Goal: Task Accomplishment & Management: Complete application form

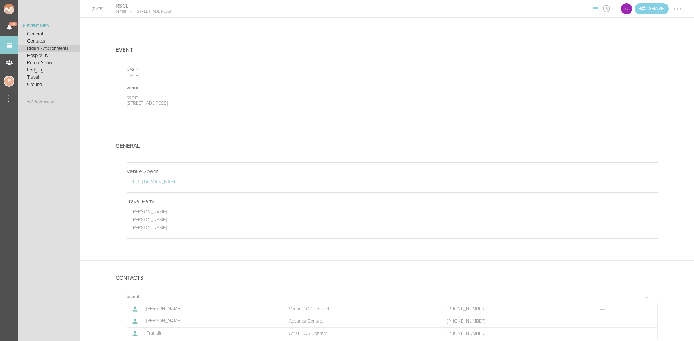
scroll to position [325, 0]
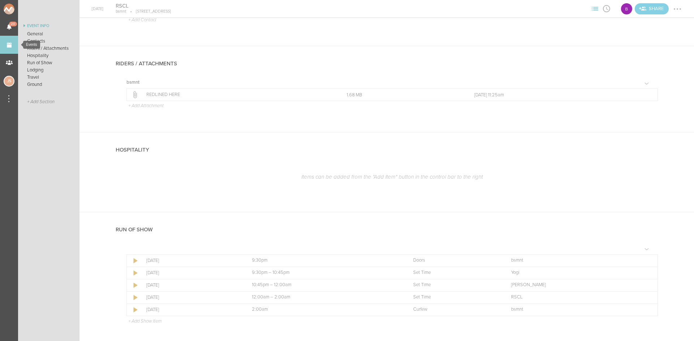
click at [16, 46] on link "Events" at bounding box center [9, 45] width 18 height 18
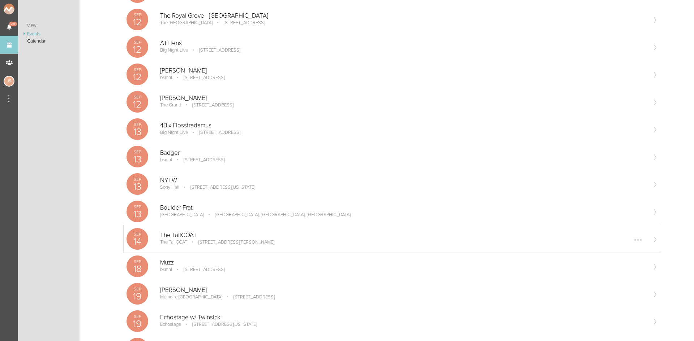
scroll to position [217, 0]
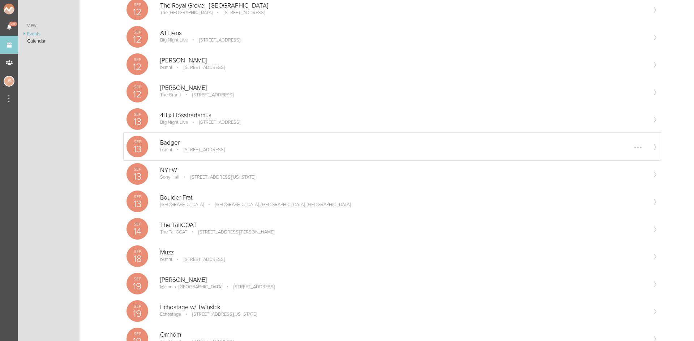
click at [225, 147] on p "100 Stuart St Boston, MA" at bounding box center [198, 150] width 51 height 6
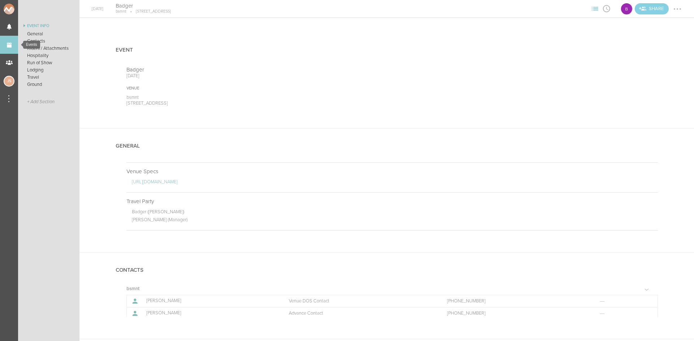
click at [4, 47] on link "Events" at bounding box center [9, 45] width 18 height 18
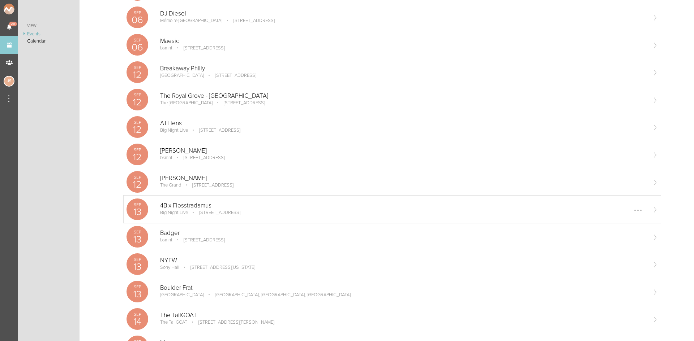
scroll to position [253, 0]
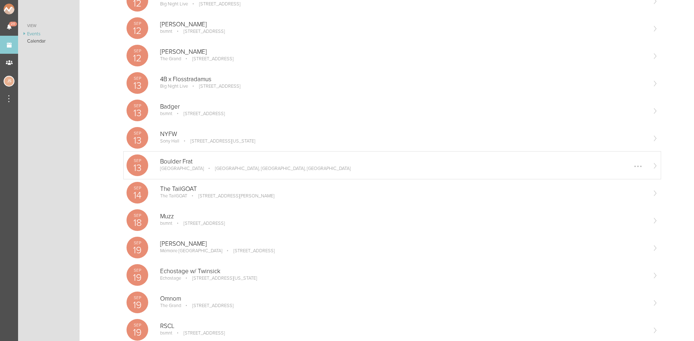
click at [180, 160] on p "Boulder Frat" at bounding box center [403, 161] width 486 height 7
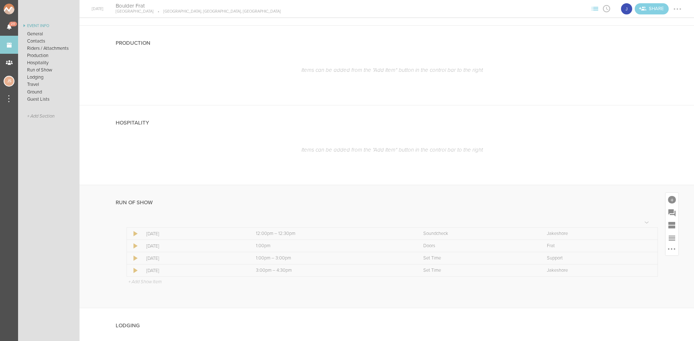
scroll to position [578, 0]
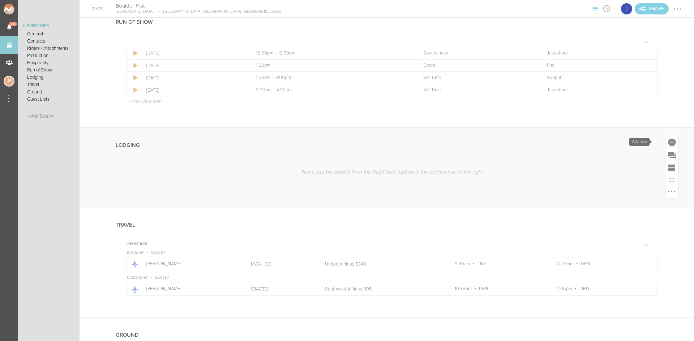
click at [668, 143] on div at bounding box center [672, 143] width 8 height 8
click at [604, 203] on link "Lodging" at bounding box center [601, 209] width 31 height 36
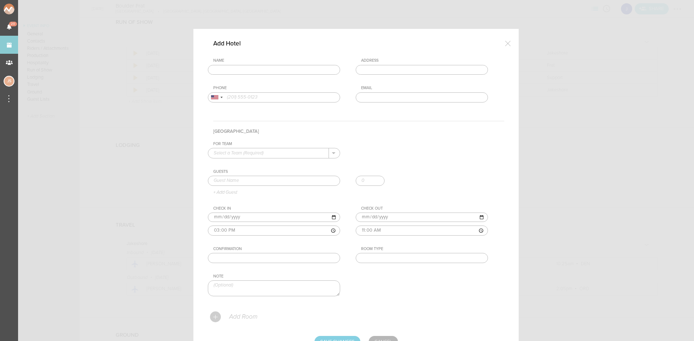
click at [303, 74] on input "text" at bounding box center [274, 70] width 132 height 10
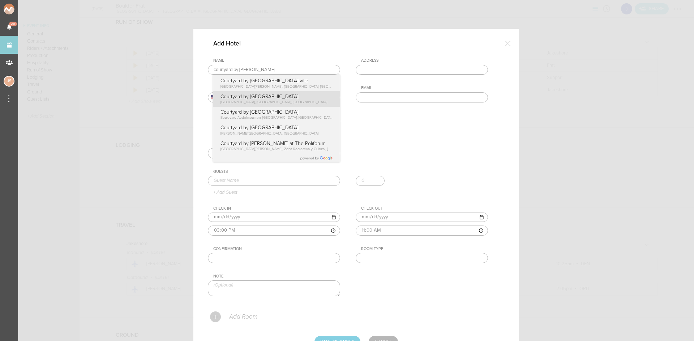
click at [289, 100] on div "Name courtyard by marriott boul Courtyard by Marriott Montréal Centre-ville Bou…" at bounding box center [356, 85] width 296 height 55
type input "Courtyard by Marriott Boulder"
type input "4710 Pearl E Cir, Boulder, CO 80301, USA"
type input "(303) 440-4700"
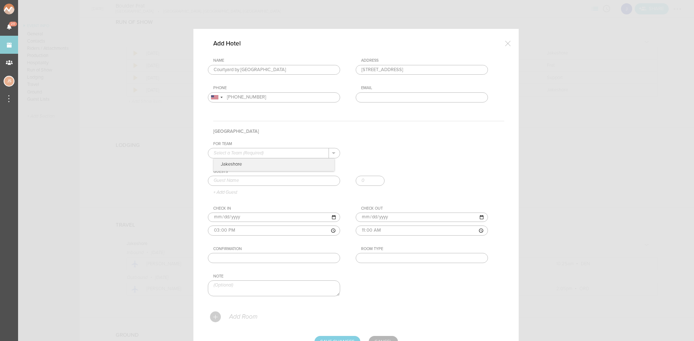
click at [281, 151] on input "text" at bounding box center [268, 152] width 121 height 9
click at [283, 164] on p "Jakeshore" at bounding box center [274, 165] width 121 height 12
type input "Jakeshore"
click at [276, 180] on input "text" at bounding box center [274, 181] width 132 height 10
click at [233, 181] on input "Jake Poliszzuk" at bounding box center [274, 181] width 132 height 10
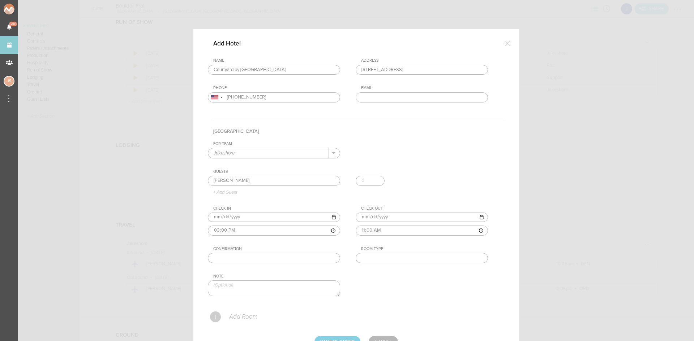
type input "Jake Poliszczuk"
click at [389, 257] on input "text" at bounding box center [422, 258] width 132 height 10
type input "King"
click at [239, 257] on input "text" at bounding box center [274, 258] width 132 height 10
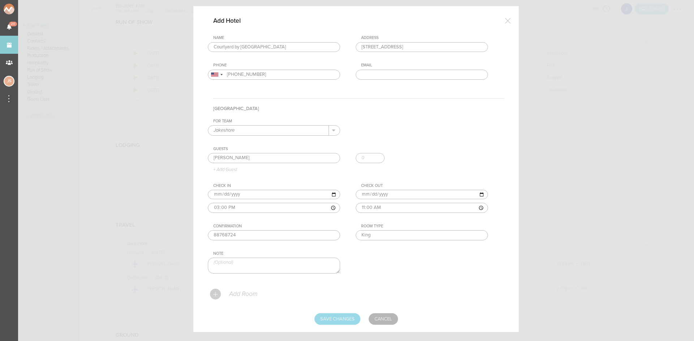
scroll to position [35, 0]
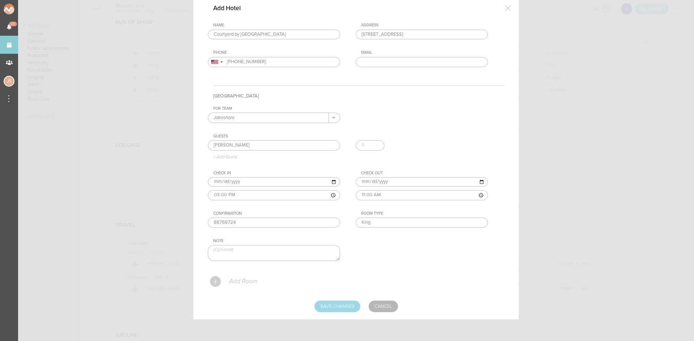
type input "88768724"
click at [346, 303] on input "Save Changes" at bounding box center [337, 307] width 46 height 12
type input "Saving..."
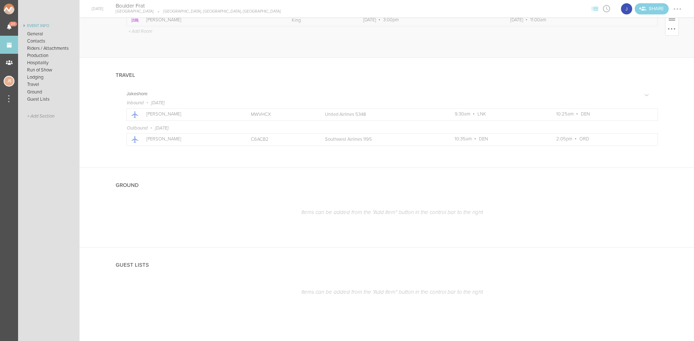
scroll to position [743, 0]
click at [670, 182] on div at bounding box center [671, 181] width 13 height 13
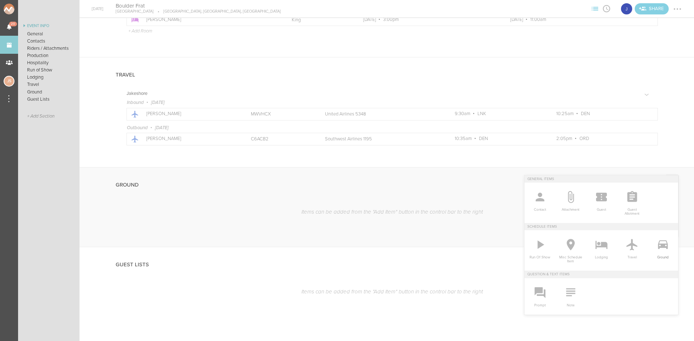
click at [656, 243] on icon at bounding box center [662, 245] width 14 height 14
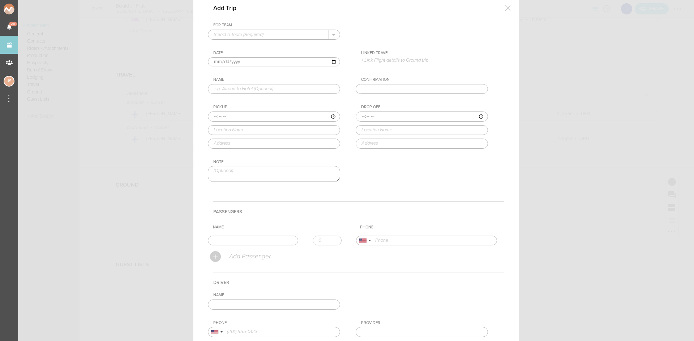
scroll to position [0, 0]
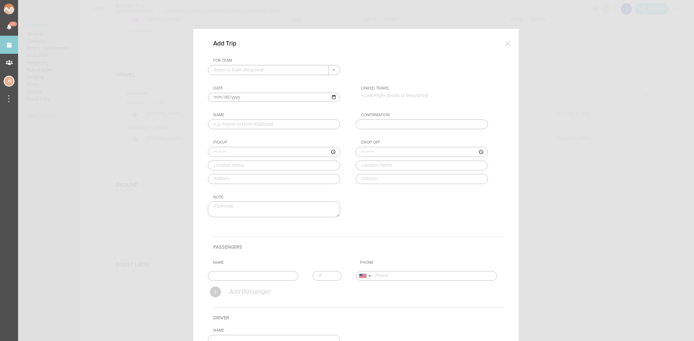
click at [237, 71] on input "text" at bounding box center [268, 69] width 121 height 9
click at [240, 80] on p "Jakeshore" at bounding box center [274, 82] width 121 height 12
type input "Jakeshore"
click at [385, 96] on p "+ Link Flight details to Ground trip" at bounding box center [424, 96] width 127 height 6
click at [391, 127] on div "9/14 • WN 1195 • 10:35am DEN – 2:05pm ORD" at bounding box center [418, 121] width 115 height 13
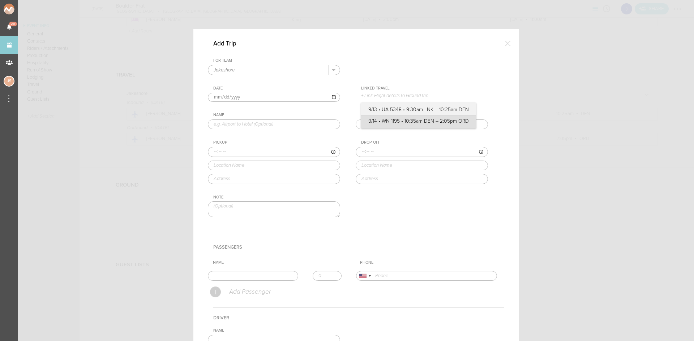
click at [382, 122] on label "9/14 • WN 1195 • 10:35am DEN – 2:05pm ORD" at bounding box center [418, 121] width 100 height 7
click at [0, 0] on input "9/14 • WN 1195 • 10:35am DEN – 2:05pm ORD" at bounding box center [0, 0] width 0 height 0
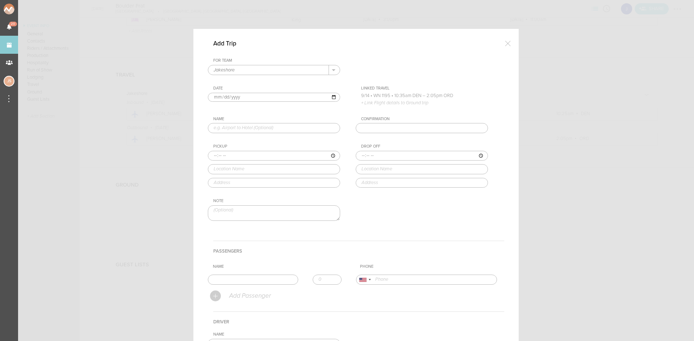
click at [221, 96] on input "[DATE]" at bounding box center [274, 97] width 132 height 9
type input "[DATE]"
click at [234, 129] on input "text" at bounding box center [274, 128] width 132 height 10
type input "Hotel to Airport"
click at [237, 72] on input "Jakeshore" at bounding box center [268, 69] width 121 height 9
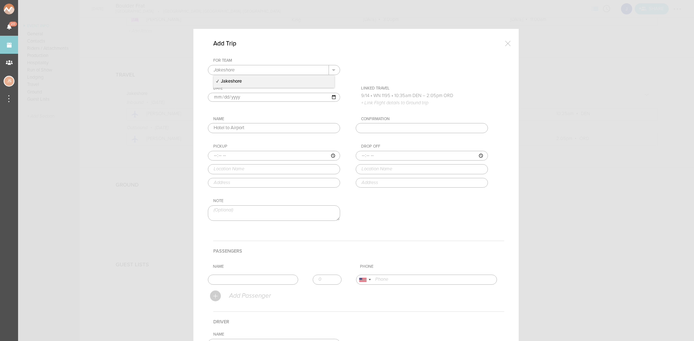
click at [265, 48] on div "Add Trip" at bounding box center [356, 49] width 296 height 18
click at [213, 154] on input "time" at bounding box center [274, 156] width 132 height 10
type input "08:15"
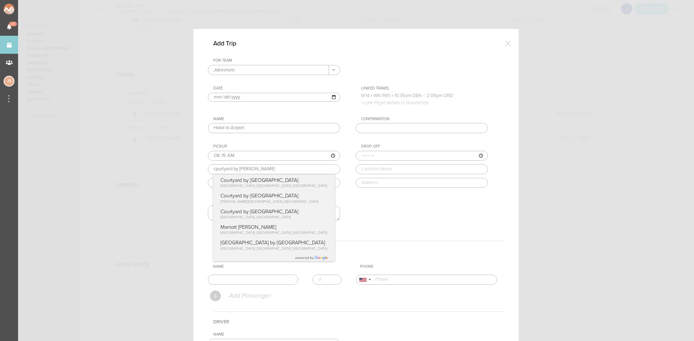
type input "Courtyard by Marriott Boulder"
type input "4710 Pearl E Cir, Boulder, CO 80301, USA"
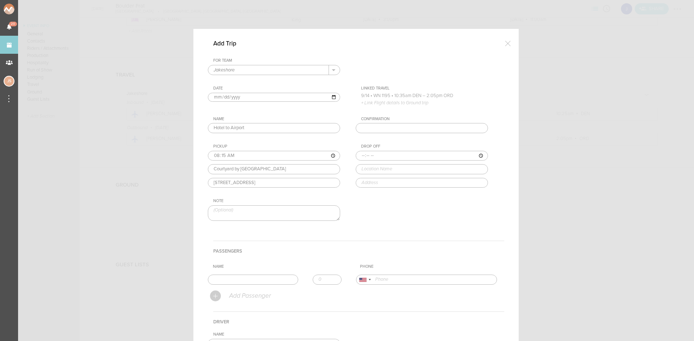
click at [303, 189] on div "For Team Jakeshore + Add New Team Jakeshore . Jakeshore Date 2025-09-14 Linked …" at bounding box center [356, 146] width 296 height 176
click at [358, 156] on input "time" at bounding box center [422, 156] width 132 height 10
type input "09:05"
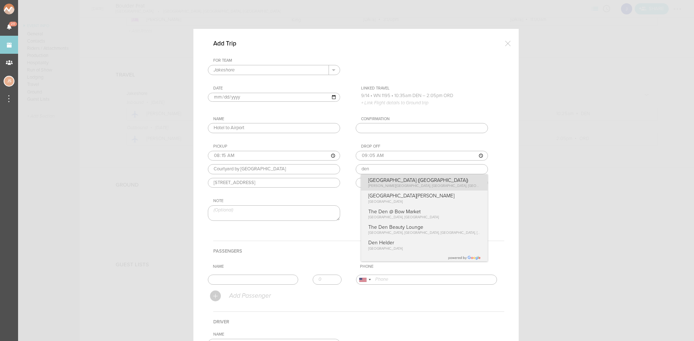
click at [408, 180] on div "Drop Off 09:05 den Denver International Airport (DEN) Peña Boulevard, Denver, C…" at bounding box center [429, 166] width 147 height 44
type input "Denver International Airport (DEN)"
type input "8500 Peña Blvd, Denver, CO 80249, USA"
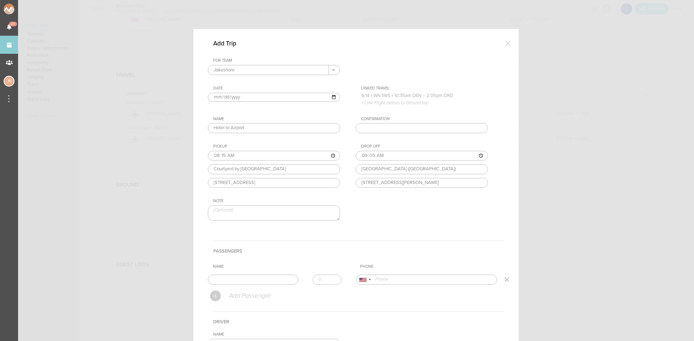
click at [265, 275] on input "text" at bounding box center [253, 280] width 90 height 10
type input "Jake"
type input "17734435231"
click at [237, 295] on form "For Team Jakeshore + Add New Team Jakeshore . Jakeshore Date 2025-09-14 Linked …" at bounding box center [356, 244] width 296 height 372
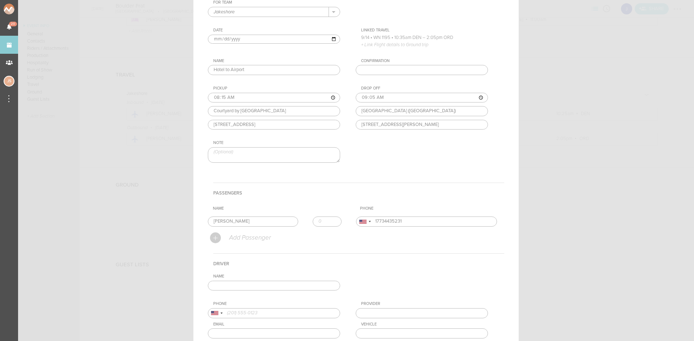
scroll to position [118, 0]
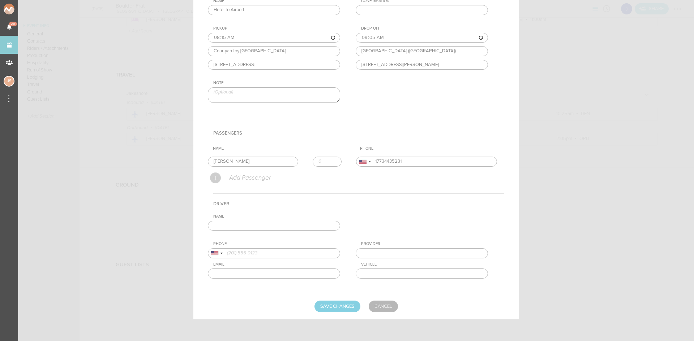
click at [235, 225] on input "text" at bounding box center [274, 226] width 132 height 10
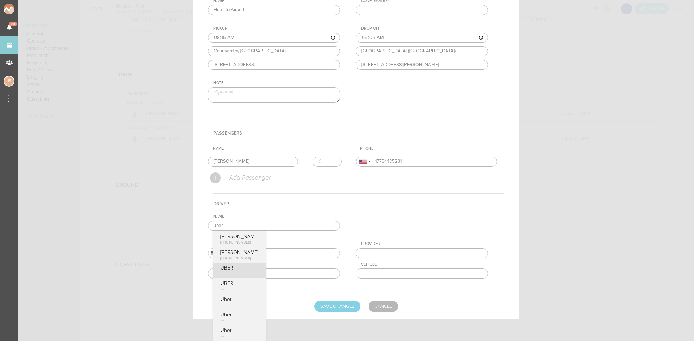
type input "UBER"
click at [241, 278] on div "Name UBER Hubert +48 796 622 037 Max Huberman +1 (646) 483-5238 UBER UBER Uber …" at bounding box center [356, 252] width 296 height 76
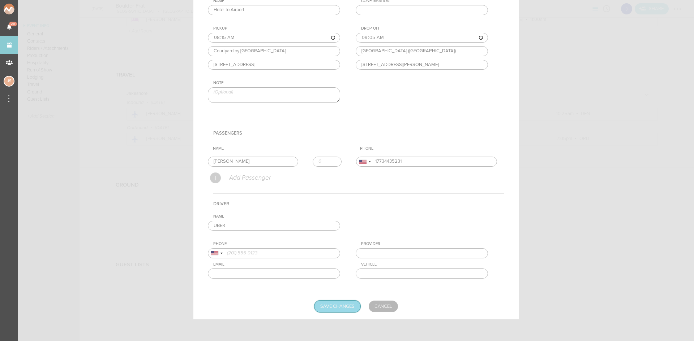
click at [333, 303] on input "Save Changes" at bounding box center [337, 307] width 46 height 12
type input "Saving..."
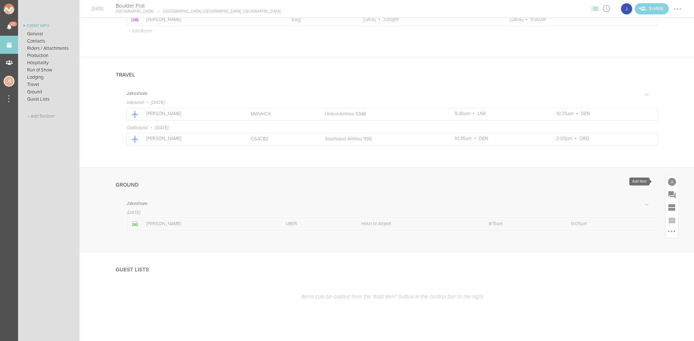
click at [668, 178] on div at bounding box center [672, 182] width 8 height 8
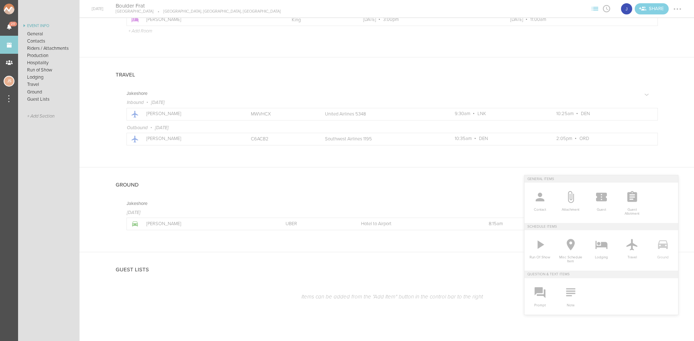
click at [663, 245] on icon at bounding box center [662, 245] width 14 height 14
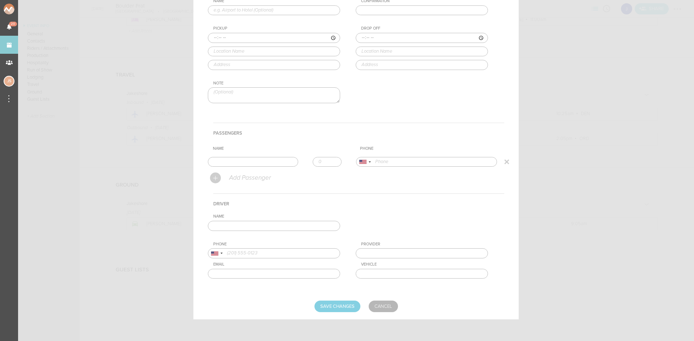
scroll to position [0, 0]
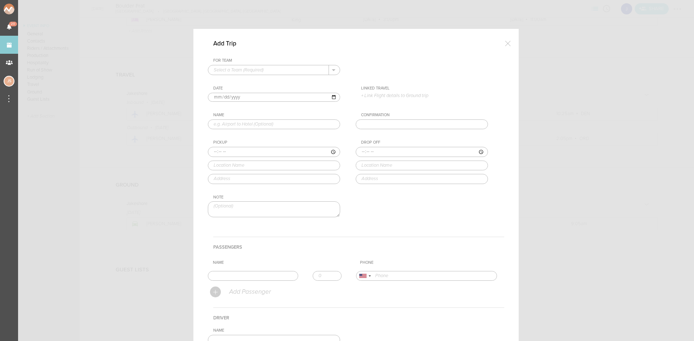
click at [270, 71] on input "text" at bounding box center [268, 69] width 121 height 9
click at [270, 79] on p "Jakeshore" at bounding box center [274, 82] width 121 height 12
type input "Jakeshore"
click at [404, 96] on p "+ Link Flight details to Ground trip" at bounding box center [424, 96] width 127 height 6
click at [405, 111] on label "9/13 • UA 5348 • 9:30am LNK – 10:25am DEN" at bounding box center [418, 109] width 100 height 7
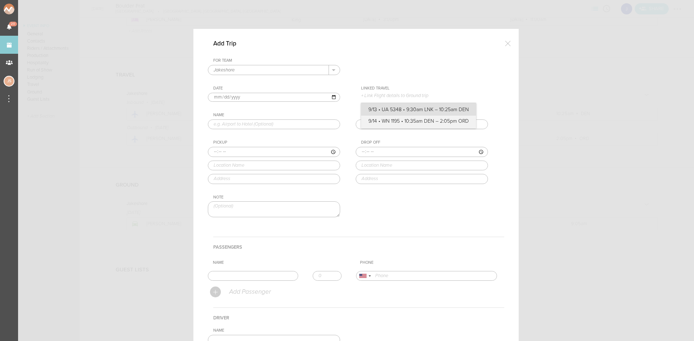
click at [0, 0] on input "9/13 • UA 5348 • 9:30am LNK – 10:25am DEN" at bounding box center [0, 0] width 0 height 0
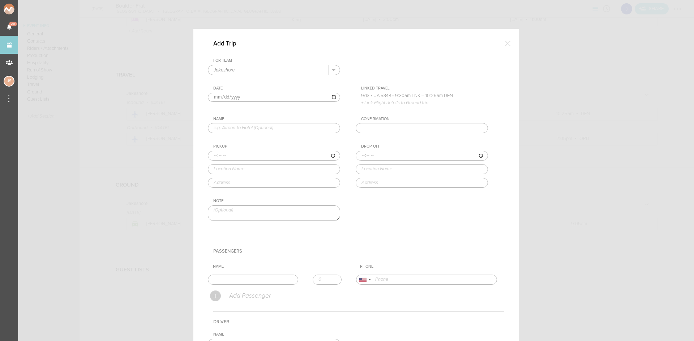
click at [240, 130] on input "text" at bounding box center [274, 128] width 132 height 10
type input "Airport to Hotel"
click at [210, 158] on input "time" at bounding box center [274, 156] width 132 height 10
type input "10:25"
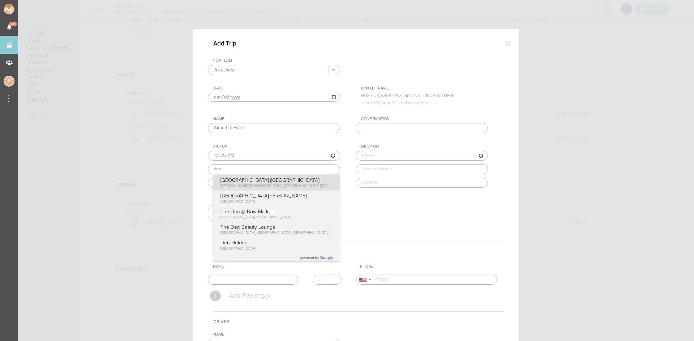
click at [250, 182] on div "Pickup 10:25 den Denver International Airport (DEN) Peña Boulevard, Denver, CO,…" at bounding box center [281, 166] width 147 height 44
type input "Denver International Airport (DEN)"
type input "8500 Peña Blvd, Denver, CO 80249, USA"
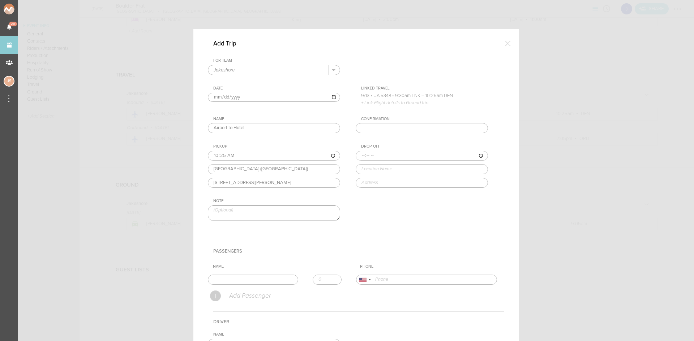
click at [357, 156] on input "time" at bounding box center [422, 156] width 132 height 10
type input "11:05"
click at [364, 172] on input "text" at bounding box center [422, 169] width 132 height 10
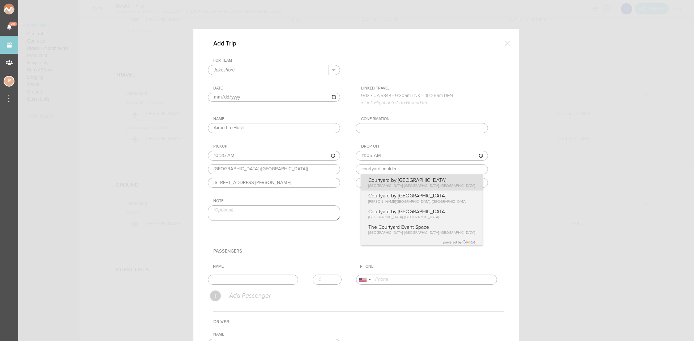
click at [367, 180] on div "Drop Off 11:05 courtyard boulder Courtyard by Marriott Boulder Pearl East Circl…" at bounding box center [429, 166] width 147 height 44
type input "Courtyard by Marriott Boulder"
type input "4710 Pearl E Cir, Boulder, CO 80301, USA"
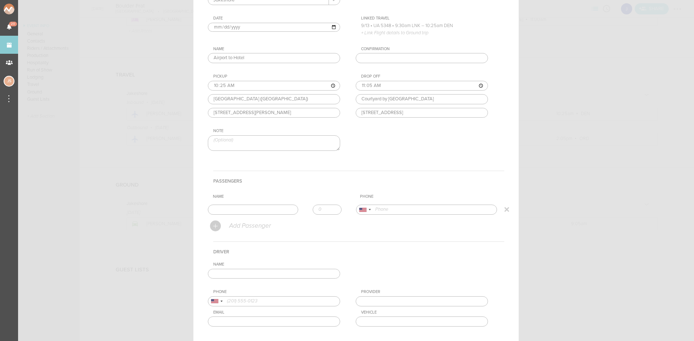
scroll to position [118, 0]
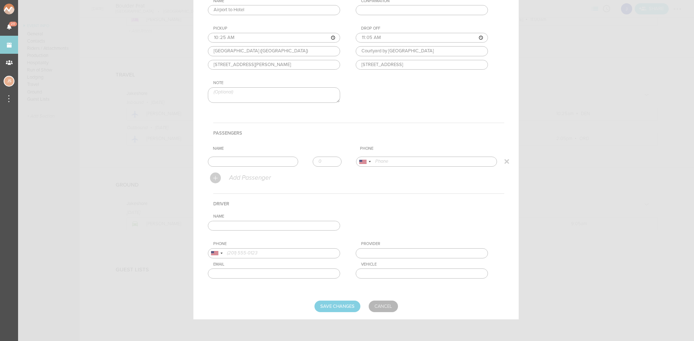
click at [274, 159] on input "text" at bounding box center [253, 162] width 90 height 10
type input "Jake"
type input "17734435231"
click at [242, 173] on form "For Team Jakeshore + Add New Team Jakeshore . Jakeshore Date 2025-09-13 Linked …" at bounding box center [356, 126] width 296 height 372
click at [241, 226] on input "text" at bounding box center [274, 226] width 132 height 10
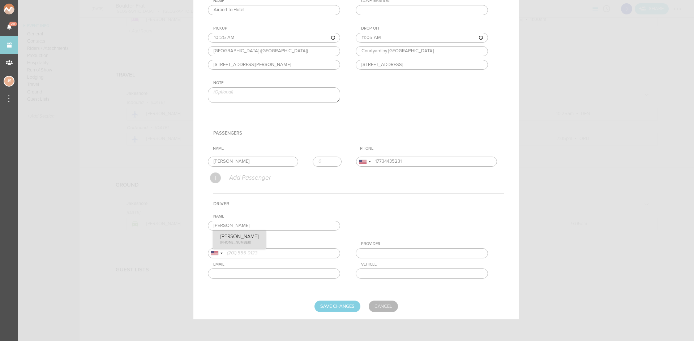
type input "Max Tannenbaum"
type input "18184424333"
click at [243, 234] on div "Name Max Tannenbaum Max Tannenbaum +1 (818) 442-4333 Phone United States +1 Uni…" at bounding box center [356, 252] width 296 height 76
click at [330, 300] on form "For Team Jakeshore + Add New Team Jakeshore . Jakeshore Date 2025-09-13 Linked …" at bounding box center [356, 126] width 296 height 372
click at [332, 306] on input "Save Changes" at bounding box center [337, 307] width 46 height 12
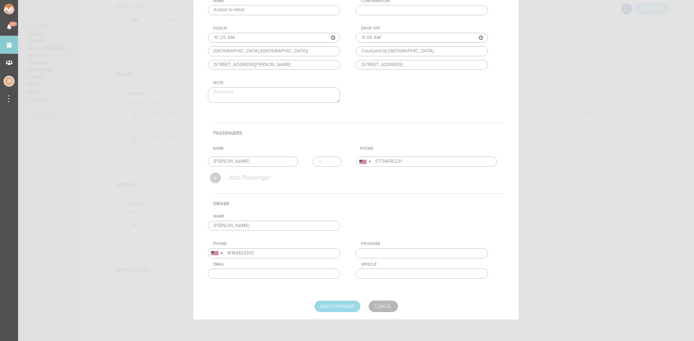
type input "Saving..."
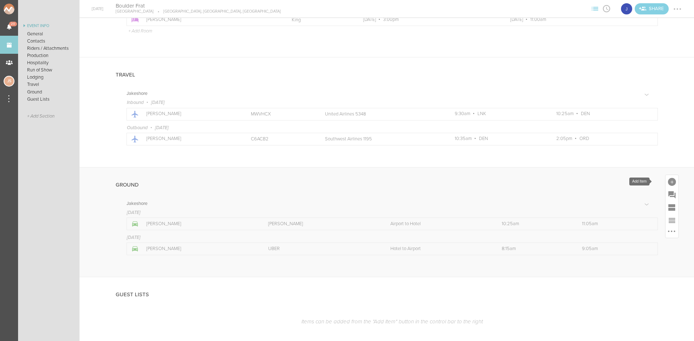
click at [668, 182] on div at bounding box center [672, 182] width 8 height 8
click at [662, 246] on icon at bounding box center [663, 245] width 10 height 9
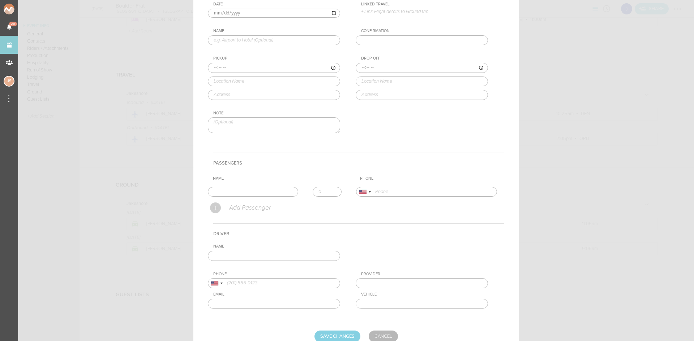
scroll to position [0, 0]
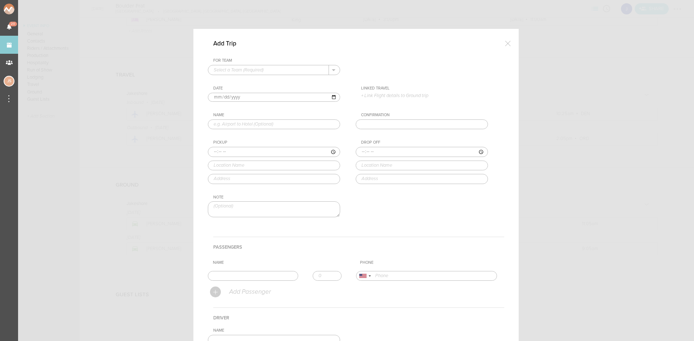
click at [245, 68] on input "text" at bounding box center [268, 69] width 121 height 9
click at [246, 79] on p "Jakeshore" at bounding box center [274, 82] width 121 height 12
type input "Jakeshore"
click at [240, 126] on input "text" at bounding box center [274, 125] width 132 height 10
drag, startPoint x: 262, startPoint y: 127, endPoint x: 228, endPoint y: 122, distance: 34.3
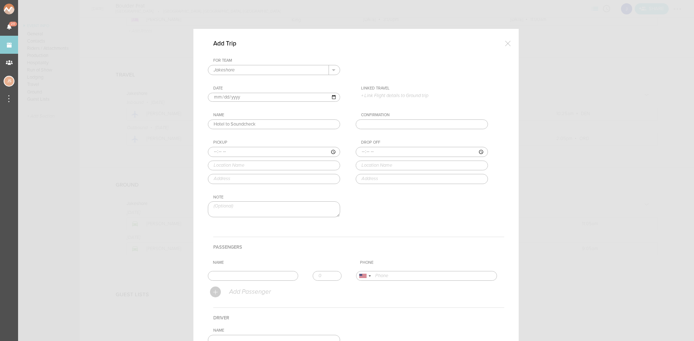
click at [228, 122] on input "Hotel to Soundcheck" at bounding box center [274, 125] width 132 height 10
type input "Hotel to Venue"
click at [210, 151] on input "time" at bounding box center [274, 152] width 132 height 10
type input "14:00"
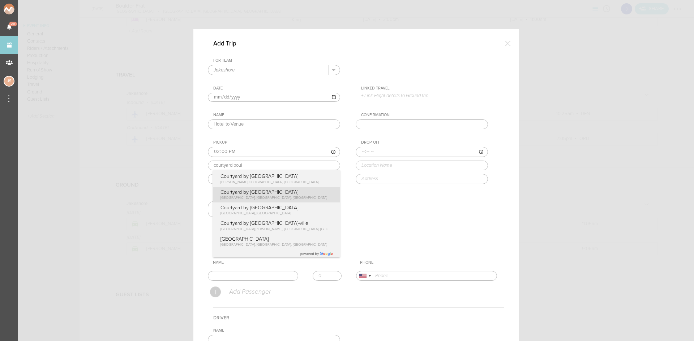
type input "Courtyard by Marriott Boulder"
type input "4710 Pearl E Cir, Boulder, CO 80301, USA"
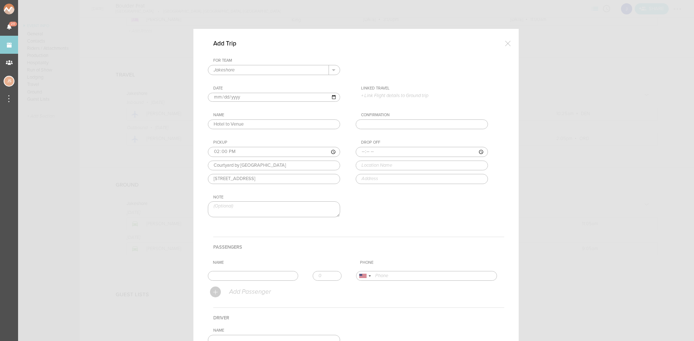
click at [261, 195] on div "For Team Jakeshore + Add New Team Jakeshore . Jakeshore Date 2025-09-13 Linked …" at bounding box center [356, 144] width 296 height 172
click at [358, 151] on input "time" at bounding box center [422, 152] width 132 height 10
type input "14:10"
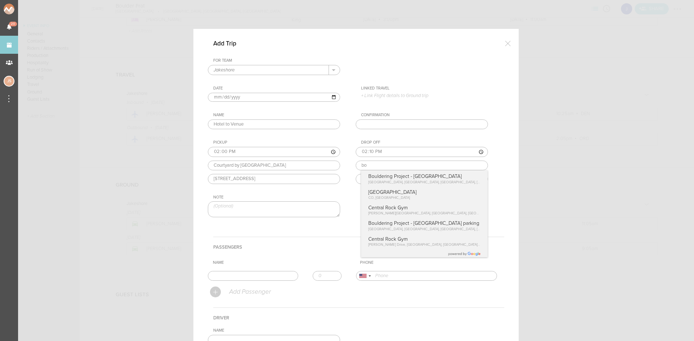
type input "b"
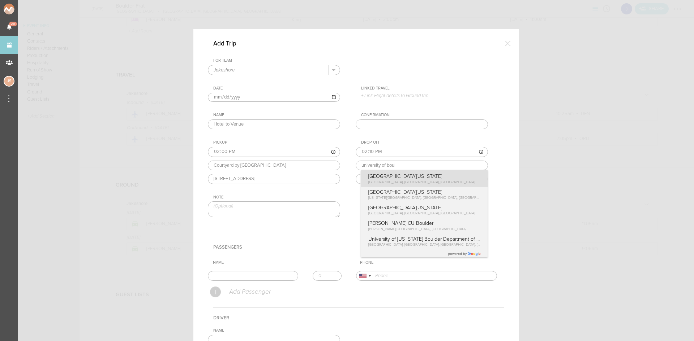
click at [438, 182] on div "Drop Off 14:10 university of boul University of Colorado Boulder Boulder, CO, U…" at bounding box center [429, 162] width 147 height 44
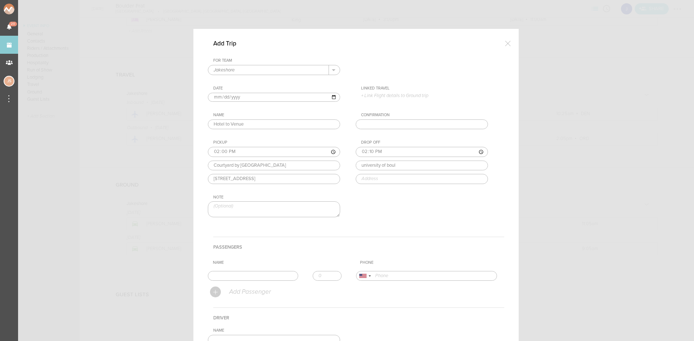
type input "University of Colorado Boulder"
type input "Boulder, CO 80309, USA"
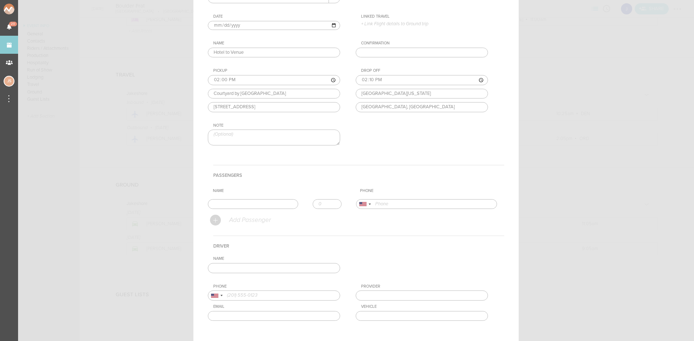
scroll to position [72, 0]
click at [267, 204] on input "text" at bounding box center [253, 204] width 90 height 10
type input "Jake"
type input "17734435231"
drag, startPoint x: 231, startPoint y: 222, endPoint x: 237, endPoint y: 254, distance: 32.3
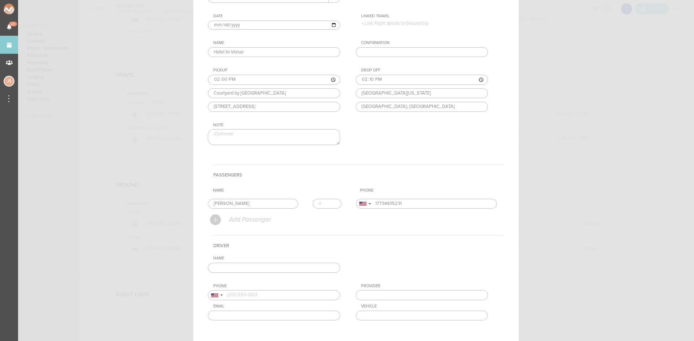
click at [231, 222] on form "For Team Jakeshore + Add New Team Jakeshore . Jakeshore Date 2025-09-13 Linked …" at bounding box center [356, 170] width 296 height 369
click at [241, 267] on input "text" at bounding box center [274, 268] width 132 height 10
type input "Max Tannenbaum"
type input "18184424333"
click at [251, 278] on div "Name Max Tannenbaum Max Tannenbaum +1 (818) 442-4333 Max Tannenbaum +1 (818) 44…" at bounding box center [356, 294] width 296 height 76
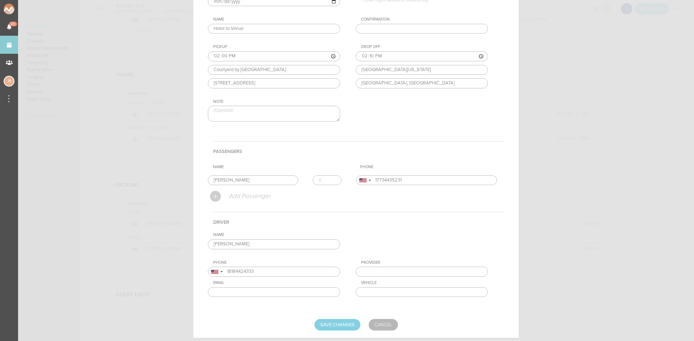
scroll to position [108, 0]
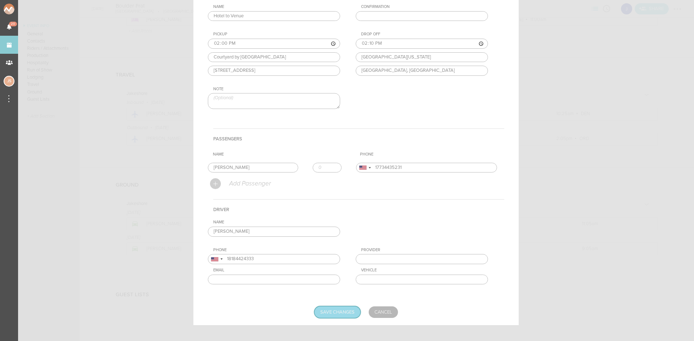
click at [342, 313] on input "Save Changes" at bounding box center [337, 313] width 46 height 12
type input "Saving..."
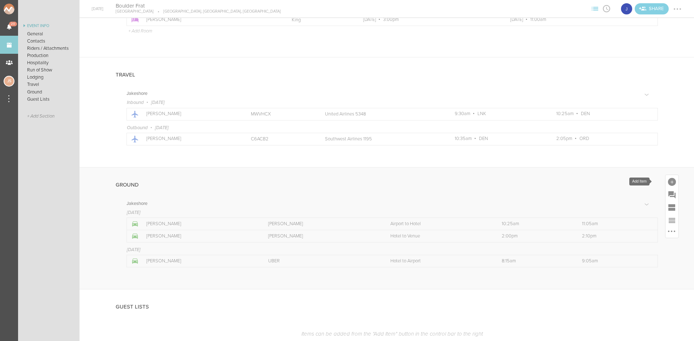
click at [668, 184] on div at bounding box center [672, 182] width 8 height 8
click at [655, 254] on span "Ground" at bounding box center [662, 256] width 23 height 8
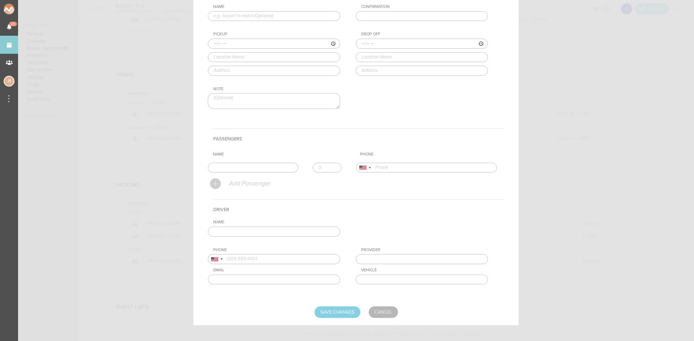
scroll to position [0, 0]
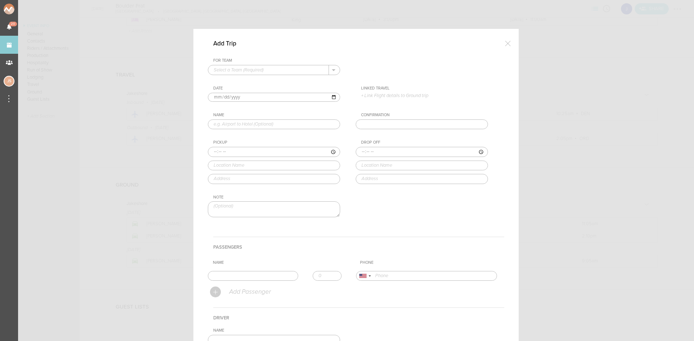
click at [242, 66] on input "text" at bounding box center [268, 69] width 121 height 9
click at [246, 79] on p "Jakeshore" at bounding box center [274, 82] width 121 height 12
type input "Jakeshore"
click at [233, 128] on input "text" at bounding box center [274, 125] width 132 height 10
type input "Venue to Hotel"
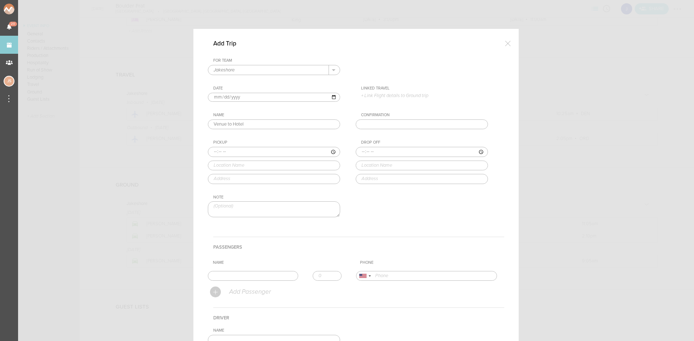
click at [209, 151] on input "time" at bounding box center [274, 152] width 132 height 10
type input "16:30"
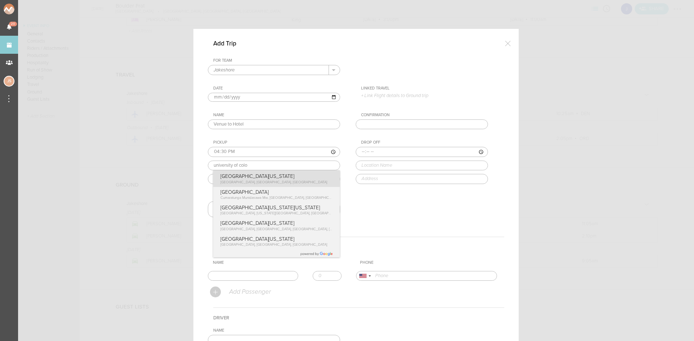
type input "University of Colorado Boulder"
type input "Boulder, CO 80309, USA"
click at [251, 177] on div "Pickup 16:30 University of Colorado Boulder University of Colorado Boulder Boul…" at bounding box center [281, 162] width 147 height 44
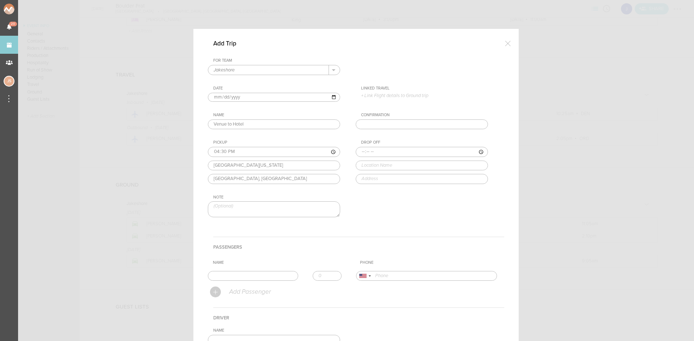
click at [358, 149] on input "time" at bounding box center [422, 152] width 132 height 10
type input "16:40"
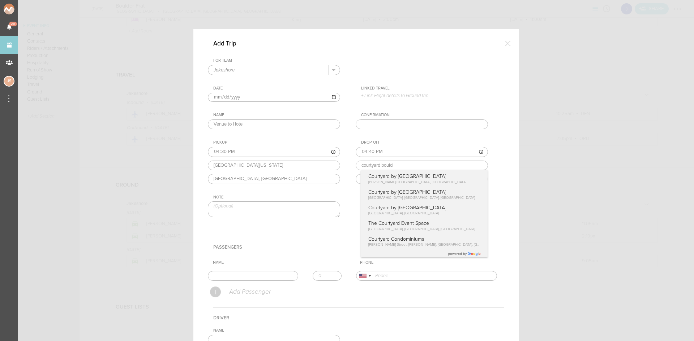
type input "Courtyard by Marriott Boulder"
type input "4710 Pearl E Cir, Boulder, CO 80301, USA"
click at [439, 191] on div "For Team Jakeshore + Add New Team Jakeshore . Jakeshore Date 2025-09-13 Linked …" at bounding box center [356, 144] width 296 height 172
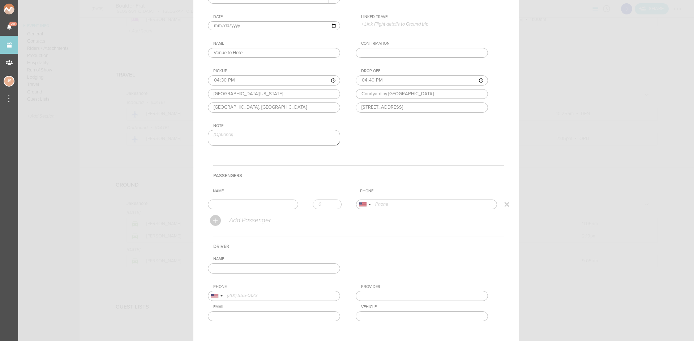
scroll to position [72, 0]
click at [252, 200] on input "text" at bounding box center [253, 204] width 90 height 10
type input "Jake"
type input "17734435231"
click at [220, 219] on form "For Team Jakeshore + Add New Team Jakeshore . Jakeshore Date 2025-09-13 Linked …" at bounding box center [356, 170] width 296 height 369
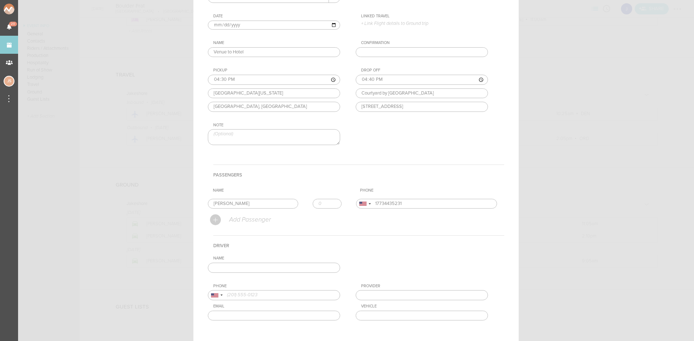
click at [251, 266] on input "text" at bounding box center [274, 268] width 132 height 10
type input "Max Tannenbaum"
type input "18184424333"
click at [254, 289] on div "Name Max Tannenbaum Max Tannenbaum +1 (818) 442-4333 Max Tannenbaum +1 (818) 44…" at bounding box center [356, 294] width 296 height 76
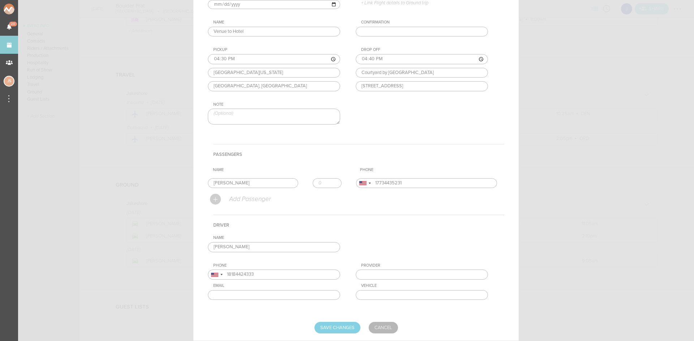
scroll to position [114, 0]
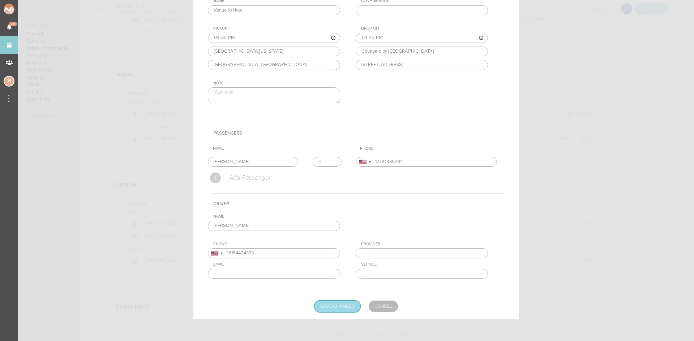
click at [350, 302] on input "Save Changes" at bounding box center [337, 307] width 46 height 12
type input "Saving..."
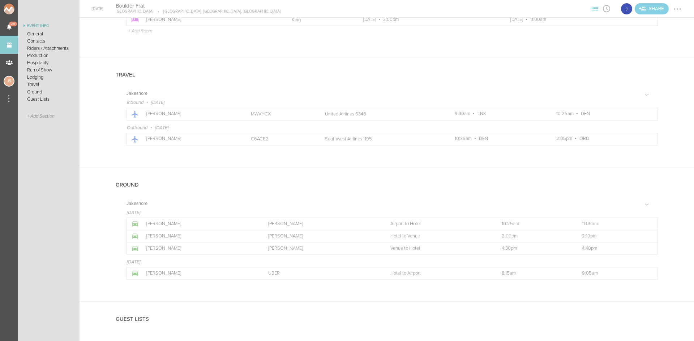
click at [681, 7] on div at bounding box center [677, 9] width 12 height 12
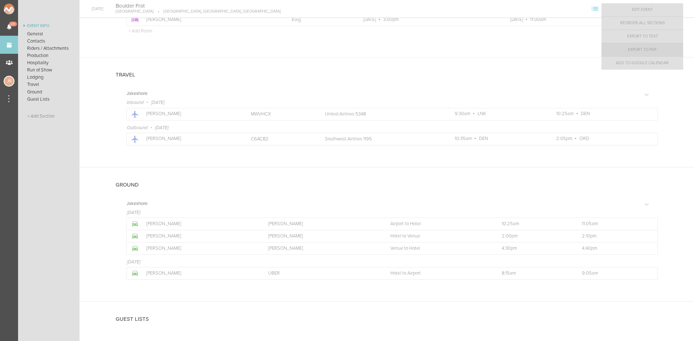
click at [664, 47] on link "Export to PDF" at bounding box center [642, 49] width 82 height 13
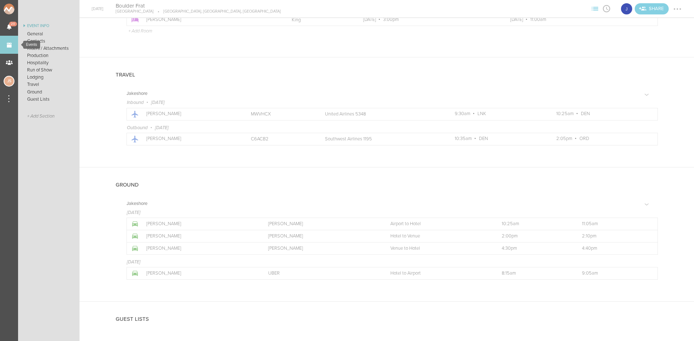
click at [11, 44] on link "Events" at bounding box center [9, 45] width 18 height 18
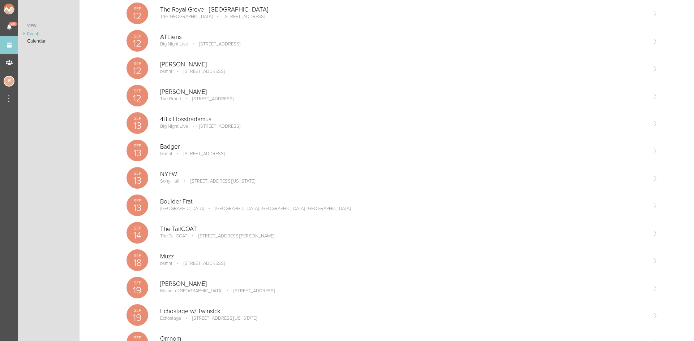
scroll to position [217, 0]
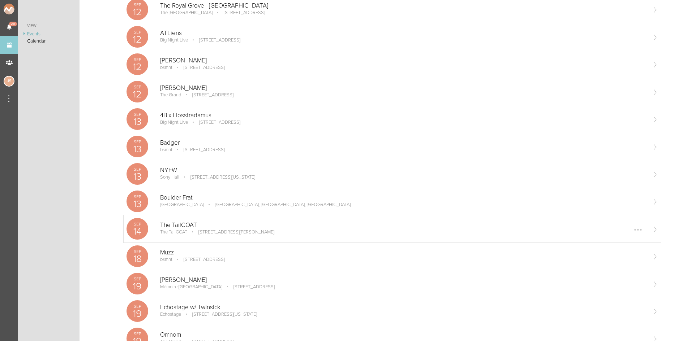
click at [257, 226] on p "The TailGOAT" at bounding box center [403, 225] width 486 height 7
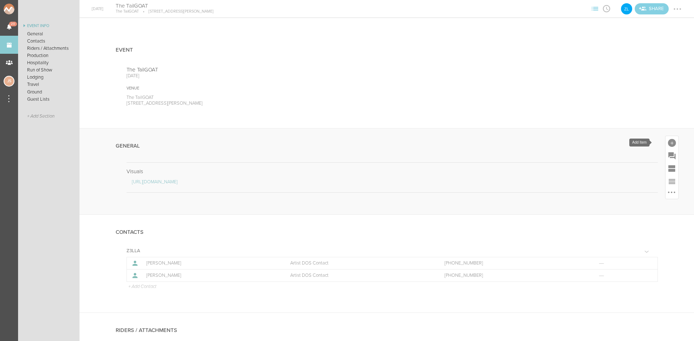
click at [668, 145] on div at bounding box center [672, 143] width 8 height 8
click at [566, 250] on icon at bounding box center [570, 254] width 9 height 8
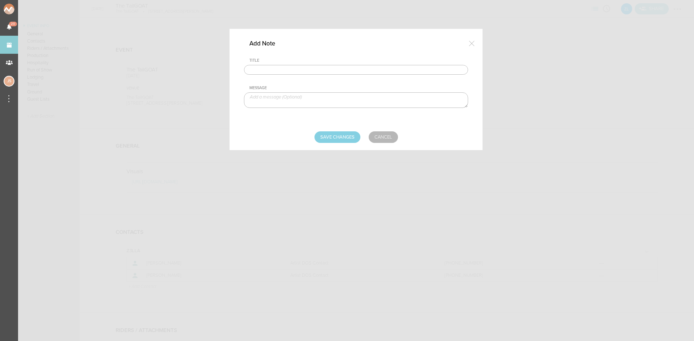
click at [329, 73] on input "text" at bounding box center [356, 70] width 224 height 10
type input "Travel Party"
click at [295, 101] on textarea at bounding box center [356, 100] width 224 height 16
type textarea "[PERSON_NAME] - Artist [PERSON_NAME] - Artist [PERSON_NAME] - Media Callin [PER…"
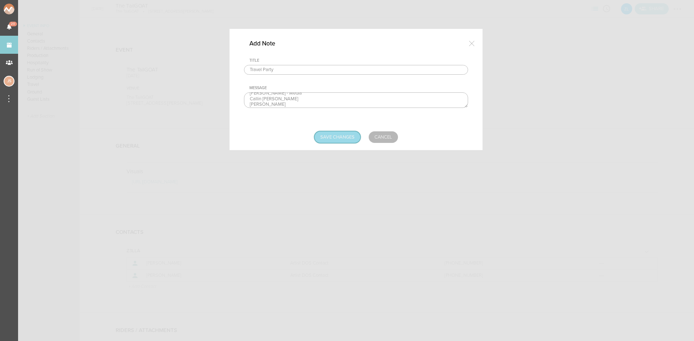
click at [341, 137] on input "Save Changes" at bounding box center [337, 138] width 46 height 12
type input "Saving..."
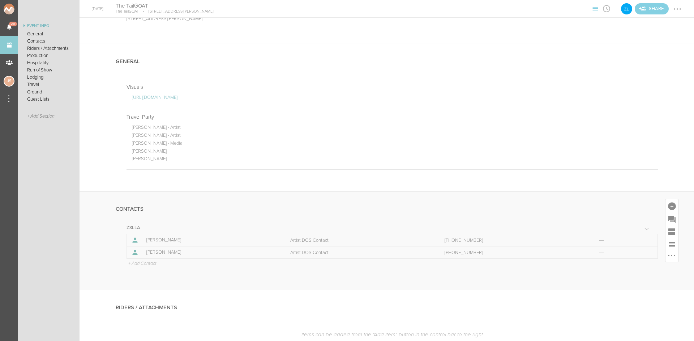
scroll to position [108, 0]
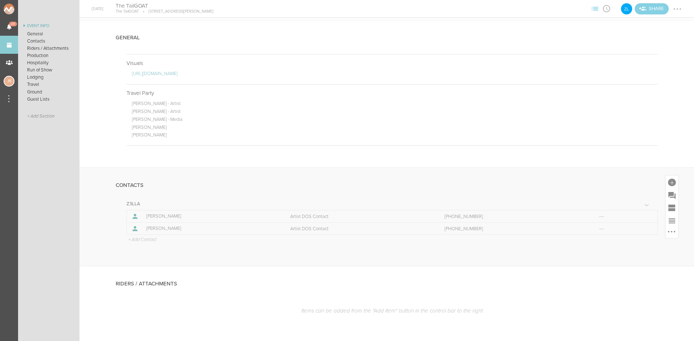
click at [152, 240] on p "+ Add Contact" at bounding box center [142, 240] width 29 height 6
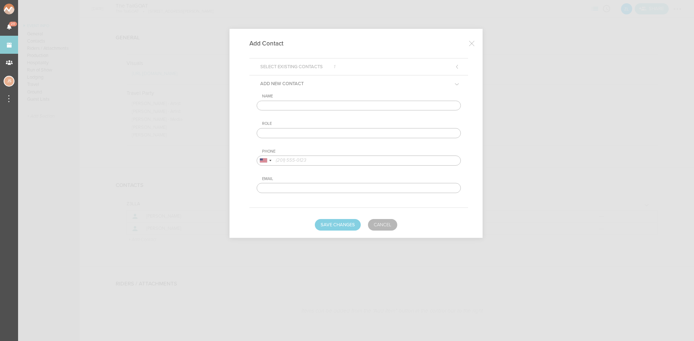
click at [287, 107] on input "text" at bounding box center [359, 106] width 204 height 10
type input "[PERSON_NAME]"
drag, startPoint x: 308, startPoint y: 132, endPoint x: 310, endPoint y: 138, distance: 6.1
click at [308, 132] on input "text" at bounding box center [359, 133] width 204 height 10
type input "Venue DOS Contact"
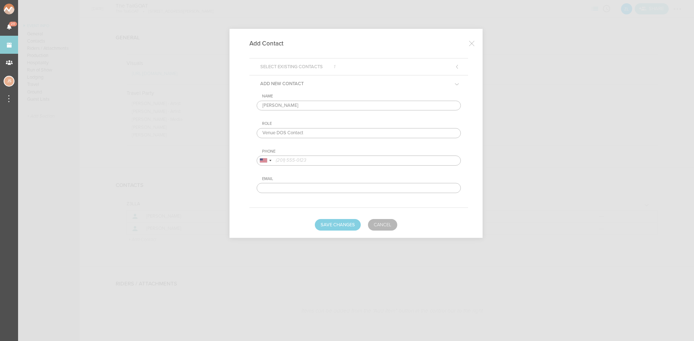
click at [317, 160] on input "tel" at bounding box center [359, 161] width 204 height 10
paste input "[PHONE_NUMBER]"
type input "[PHONE_NUMBER]"
click at [341, 227] on button "Save Changes" at bounding box center [338, 225] width 46 height 12
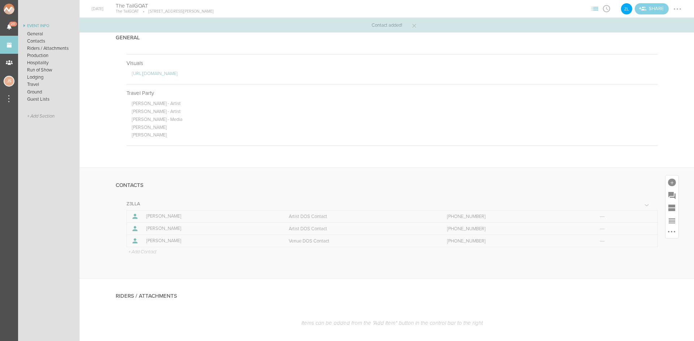
click at [146, 251] on p "+ Add Contact" at bounding box center [142, 253] width 29 height 6
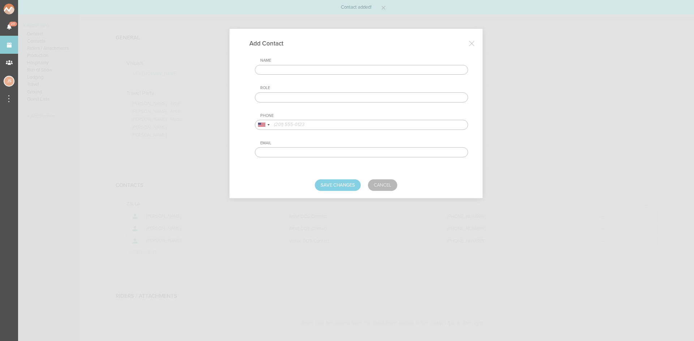
click at [313, 69] on input "text" at bounding box center [361, 70] width 213 height 10
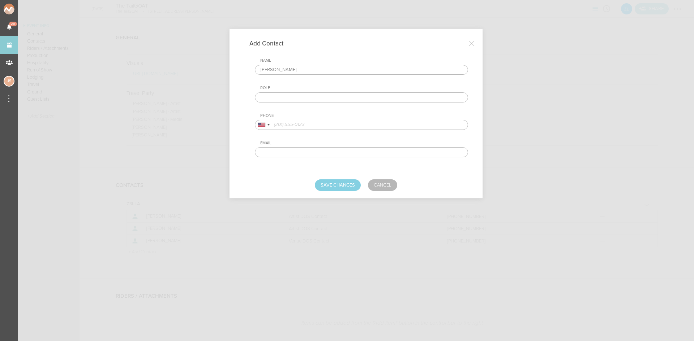
type input "[PERSON_NAME]"
type input "a"
type input "Transport Contact"
click at [313, 125] on input "tel" at bounding box center [361, 125] width 213 height 10
paste input "[PHONE_NUMBER]"
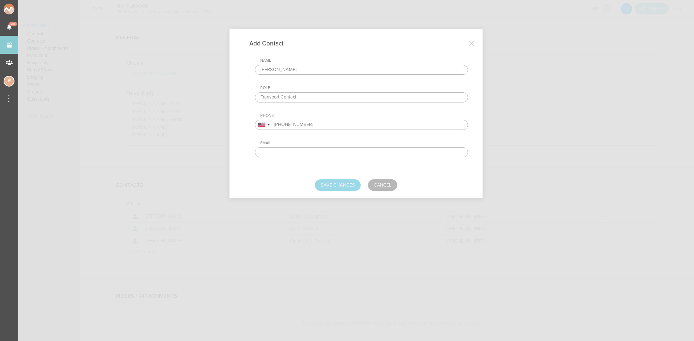
type input "[PHONE_NUMBER]"
click at [343, 188] on button "Save Changes" at bounding box center [338, 186] width 46 height 12
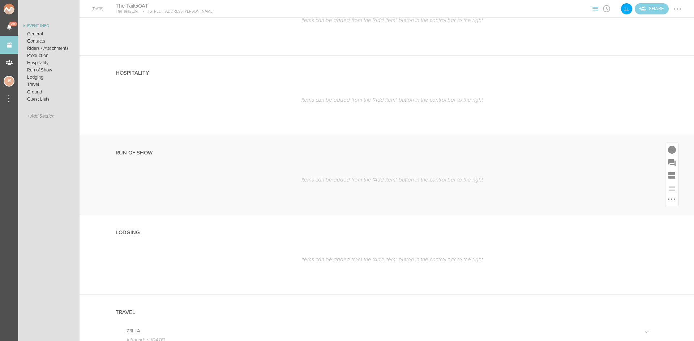
scroll to position [506, 0]
click at [668, 149] on div at bounding box center [672, 148] width 8 height 8
click at [540, 217] on icon at bounding box center [540, 211] width 14 height 14
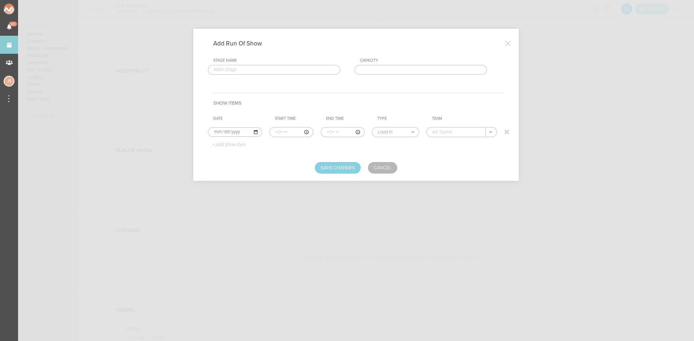
click at [277, 131] on input "time" at bounding box center [291, 132] width 44 height 10
type input "08:45"
select select "Doors"
type input "TailGOAT"
click at [228, 145] on p "+ Add Show Item" at bounding box center [226, 145] width 39 height 6
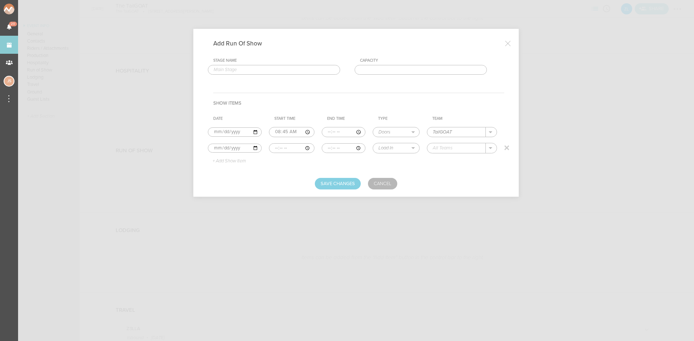
click at [272, 147] on input "time" at bounding box center [291, 148] width 45 height 10
type input "08:45"
type input "11:30"
select select "Set Time"
type input "Support"
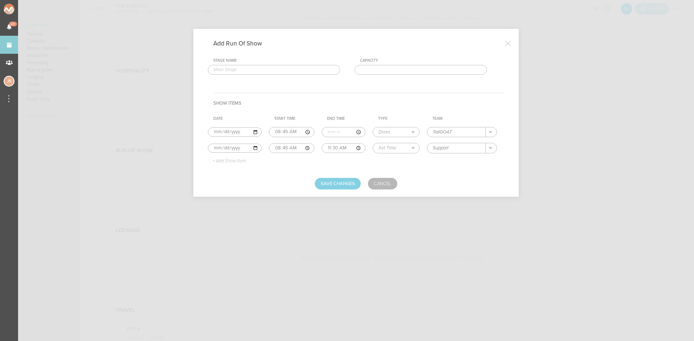
click at [229, 163] on p "+ Add Show Item" at bounding box center [226, 162] width 39 height 6
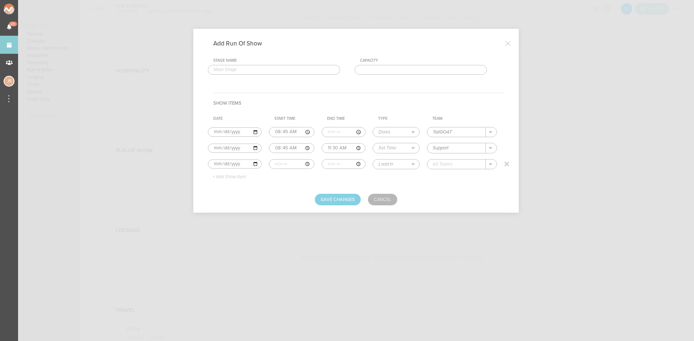
click at [276, 164] on input "time" at bounding box center [291, 164] width 45 height 10
type input "11:30"
type input "12:30"
select select "Set Time"
click at [440, 173] on p "Z3LLA" at bounding box center [447, 175] width 14 height 6
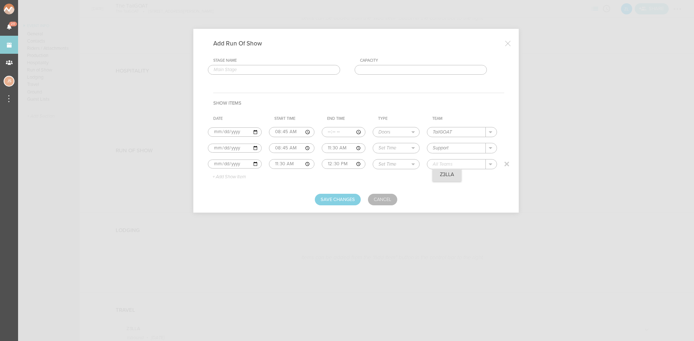
type input "Z3LLA"
click at [344, 198] on button "Save Changes" at bounding box center [338, 200] width 46 height 12
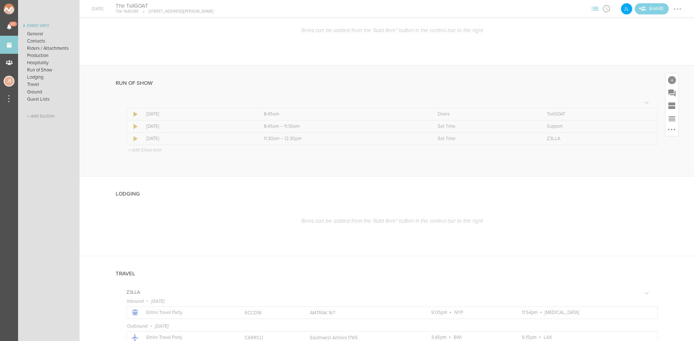
scroll to position [578, 0]
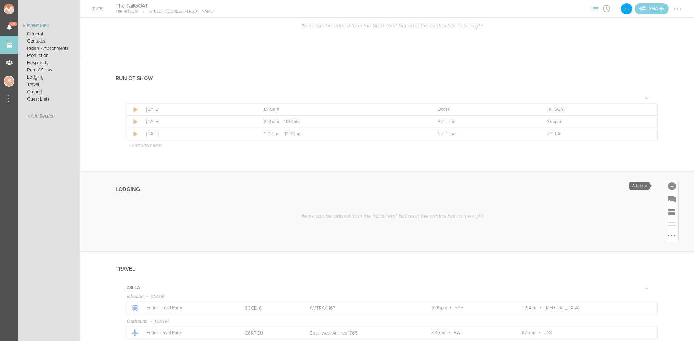
click at [668, 184] on div at bounding box center [672, 186] width 8 height 8
click at [604, 246] on link "Lodging" at bounding box center [601, 253] width 31 height 36
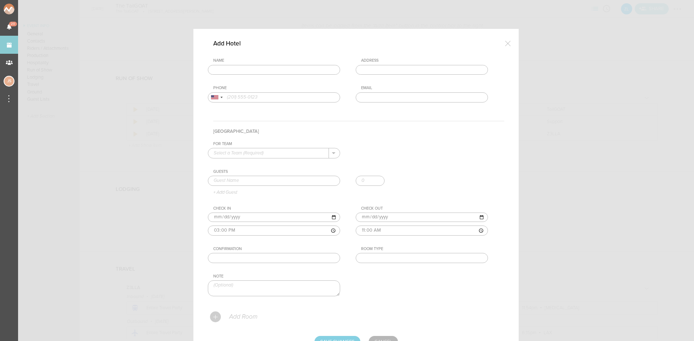
click at [310, 73] on input "text" at bounding box center [274, 70] width 132 height 10
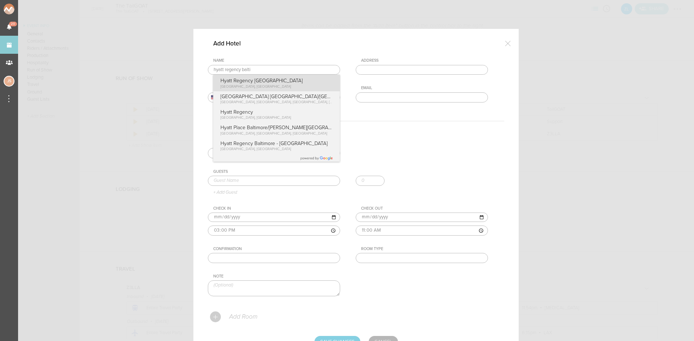
click at [296, 79] on div "Name hyatt regency [GEOGRAPHIC_DATA] [GEOGRAPHIC_DATA], [GEOGRAPHIC_DATA] [GEOG…" at bounding box center [356, 85] width 296 height 55
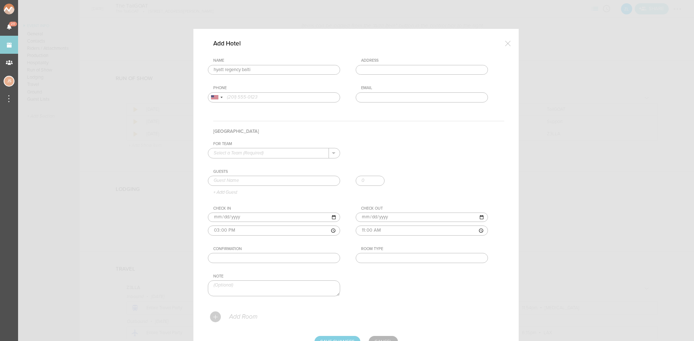
type input "Hyatt Regency [GEOGRAPHIC_DATA]"
type input "[STREET_ADDRESS]"
type input "[PHONE_NUMBER]"
click at [292, 154] on input "text" at bounding box center [268, 152] width 121 height 9
click at [293, 162] on p "Z3LLA" at bounding box center [274, 165] width 121 height 12
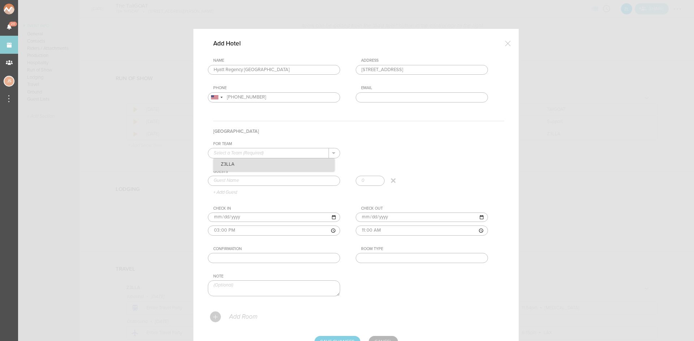
type input "Z3LLA"
click at [291, 178] on input "text" at bounding box center [274, 181] width 132 height 10
type input "[PERSON_NAME]"
drag, startPoint x: 231, startPoint y: 193, endPoint x: 137, endPoint y: 193, distance: 93.6
click at [231, 194] on div "Guests [PERSON_NAME] [PERSON_NAME] + Add Guest" at bounding box center [356, 182] width 296 height 26
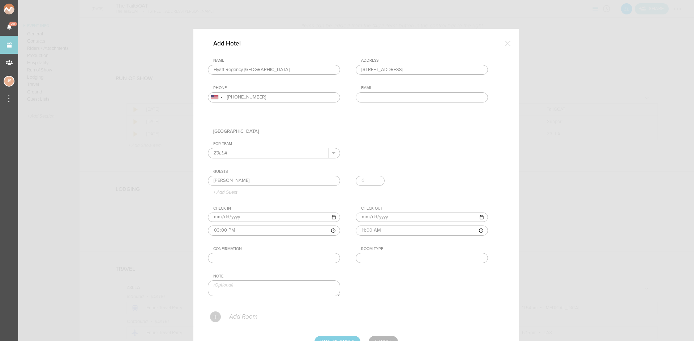
click at [379, 259] on input "text" at bounding box center [422, 258] width 132 height 10
click at [282, 257] on input "text" at bounding box center [274, 258] width 132 height 10
paste input "43266967"
type input "43266967"
click at [380, 254] on input "text" at bounding box center [422, 258] width 132 height 10
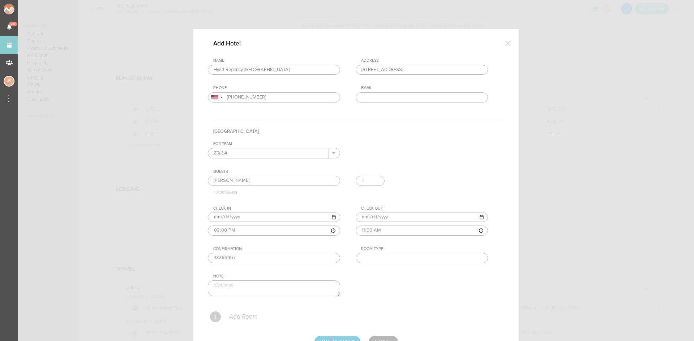
type input "King"
click at [236, 321] on div "Add Room" at bounding box center [357, 317] width 294 height 17
click at [233, 318] on p "Add Room" at bounding box center [242, 317] width 29 height 7
click at [221, 215] on input "[DATE]" at bounding box center [274, 217] width 132 height 9
type input "[DATE]"
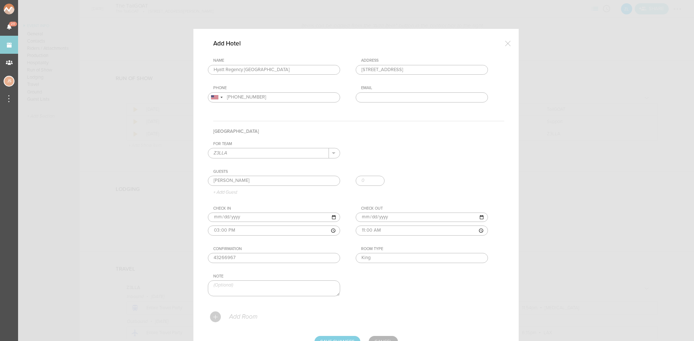
click at [359, 295] on div "For Team Z3LLA + Add New Team Z3LLA . Z3LLA Guests [PERSON_NAME] [PERSON_NAME] …" at bounding box center [356, 225] width 296 height 167
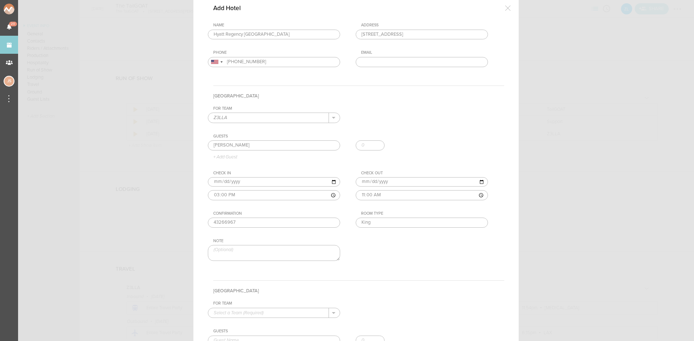
scroll to position [180, 0]
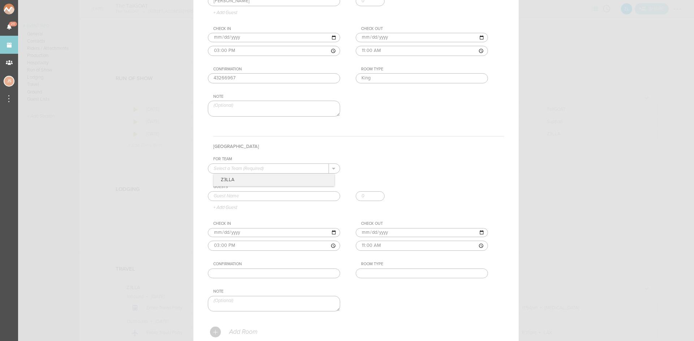
click at [276, 167] on input "text" at bounding box center [268, 168] width 121 height 9
drag, startPoint x: 275, startPoint y: 179, endPoint x: 272, endPoint y: 190, distance: 11.3
click at [275, 179] on p "Z3LLA" at bounding box center [274, 180] width 121 height 12
type input "Z3LLA"
click at [271, 197] on input "text" at bounding box center [274, 196] width 132 height 10
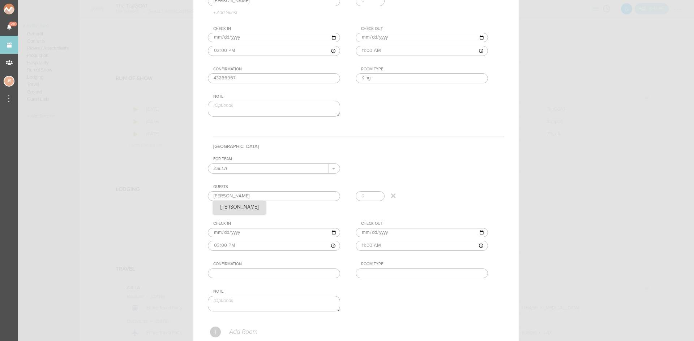
type input "[PERSON_NAME]"
click at [251, 204] on div "[PERSON_NAME] [PERSON_NAME]" at bounding box center [356, 198] width 296 height 14
click at [310, 263] on div "Confirmation" at bounding box center [276, 264] width 127 height 5
click at [312, 269] on input "text" at bounding box center [274, 274] width 132 height 10
paste input "30784243"
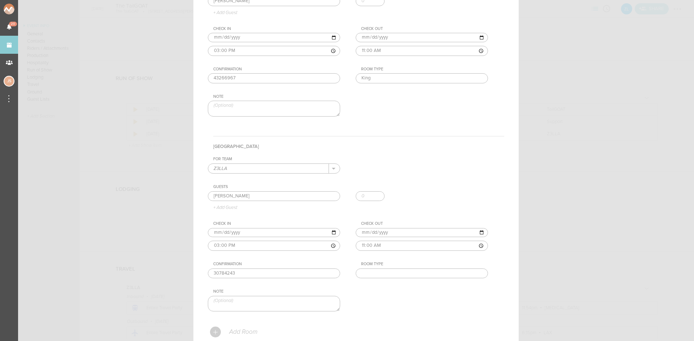
type input "30784243"
click at [399, 273] on input "text" at bounding box center [422, 274] width 132 height 10
type input "Double"
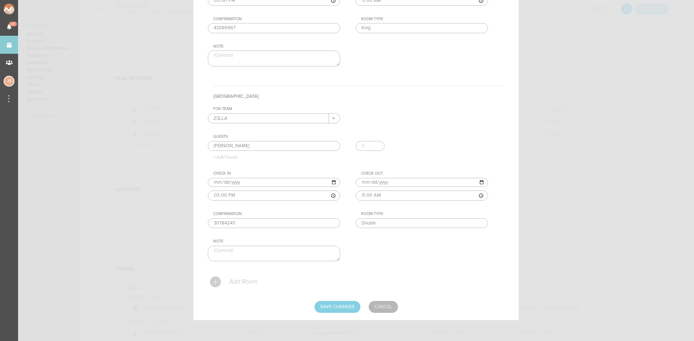
scroll to position [231, 0]
click at [236, 282] on p "Add Room" at bounding box center [242, 281] width 29 height 7
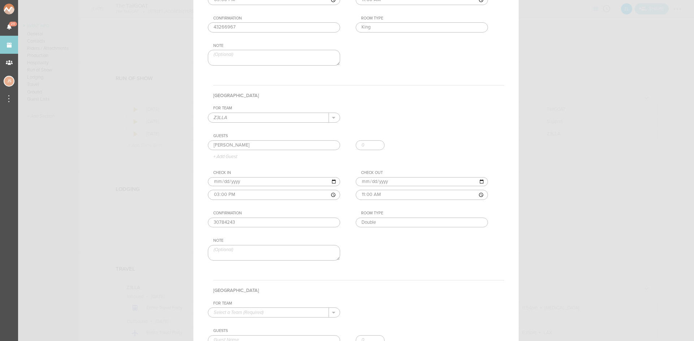
scroll to position [375, 0]
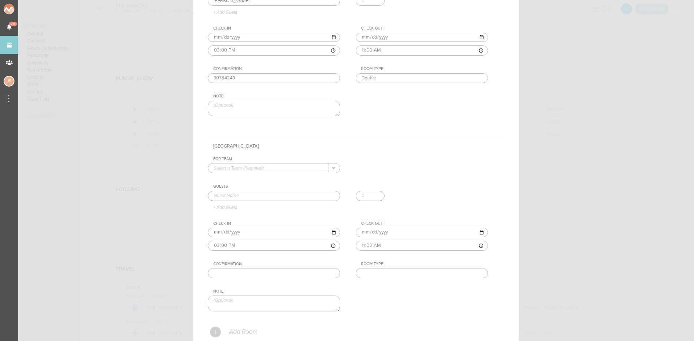
click at [265, 165] on input "text" at bounding box center [268, 168] width 121 height 9
click at [265, 182] on p "Z3LLA" at bounding box center [274, 180] width 121 height 12
type input "Z3LLA"
click at [251, 195] on input "text" at bounding box center [274, 196] width 132 height 10
type input "K"
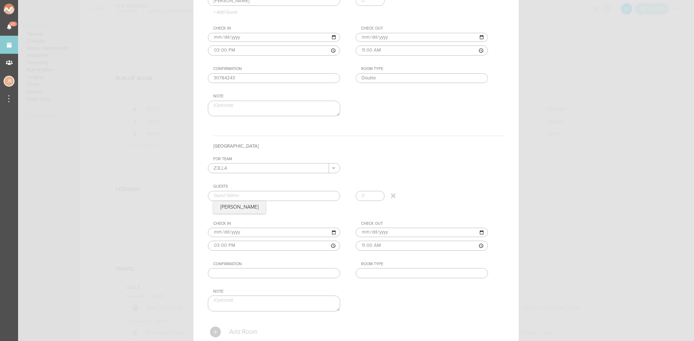
type input "+"
type input "[PERSON_NAME]"
drag, startPoint x: 229, startPoint y: 271, endPoint x: 242, endPoint y: 271, distance: 13.4
click at [229, 271] on input "text" at bounding box center [274, 273] width 132 height 10
paste input "35119067"
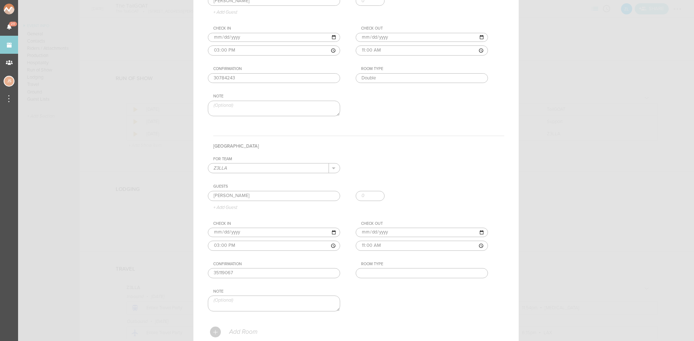
type input "35119067"
click at [384, 272] on input "text" at bounding box center [422, 273] width 132 height 10
type input "King"
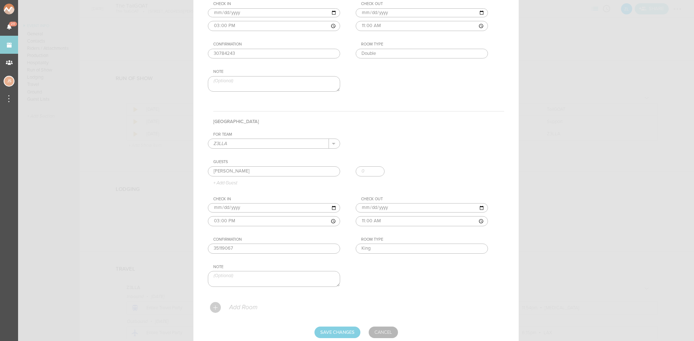
scroll to position [426, 0]
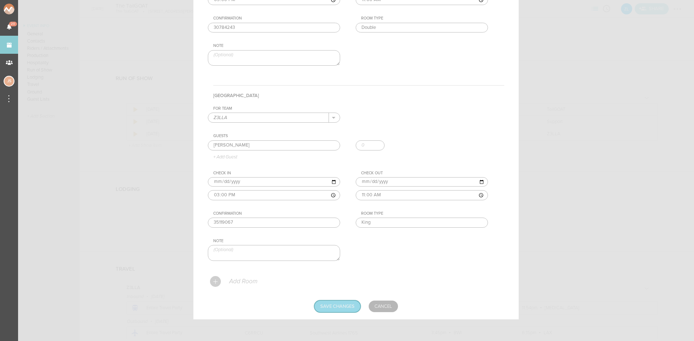
click at [344, 305] on input "Save Changes" at bounding box center [337, 307] width 46 height 12
type input "Saving..."
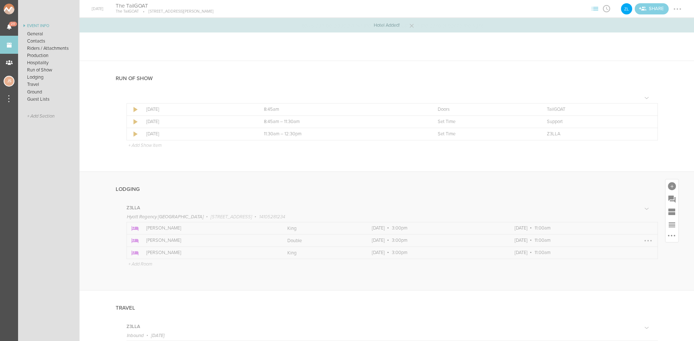
click at [644, 243] on div at bounding box center [648, 241] width 12 height 12
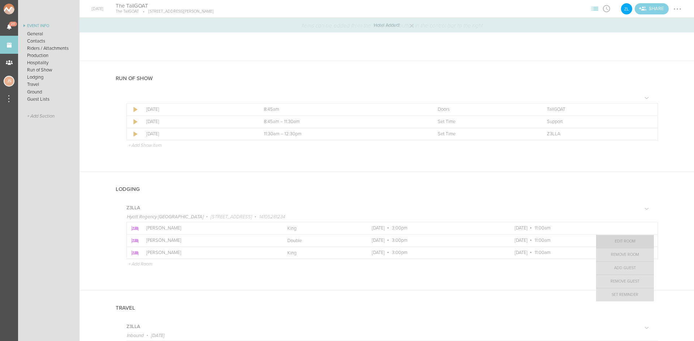
click at [623, 242] on link "Edit Room" at bounding box center [625, 241] width 58 height 13
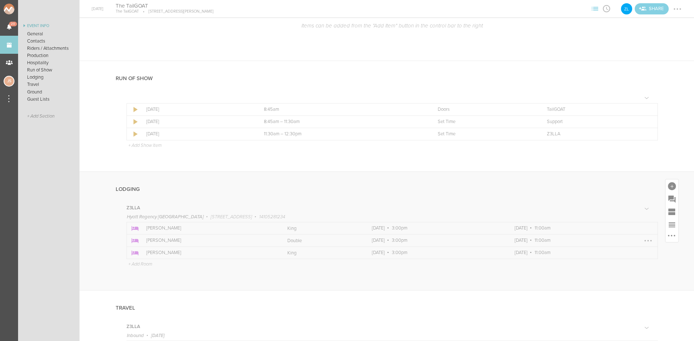
scroll to position [0, 0]
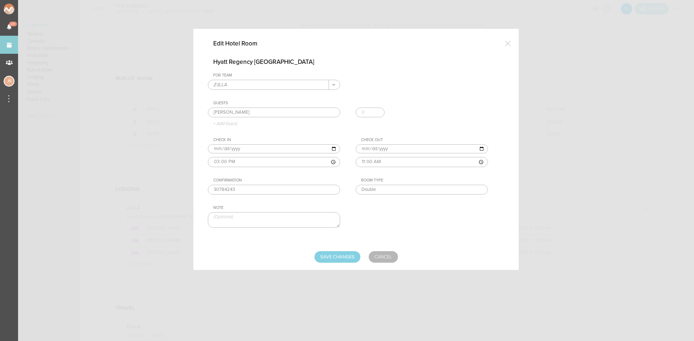
click at [224, 147] on input "[DATE]" at bounding box center [274, 149] width 132 height 9
type input "[DATE]"
click at [332, 258] on input "Save Changes" at bounding box center [337, 257] width 46 height 12
type input "Saving..."
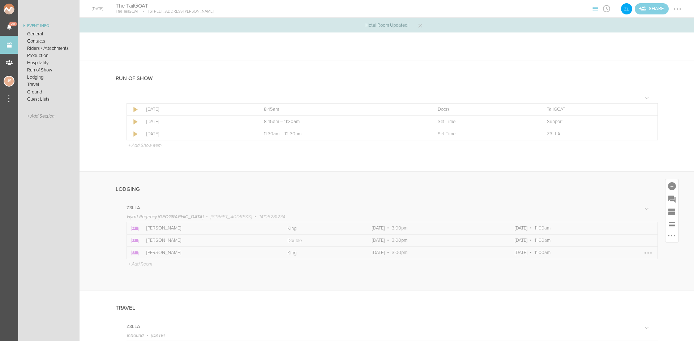
click at [642, 253] on div at bounding box center [648, 253] width 12 height 12
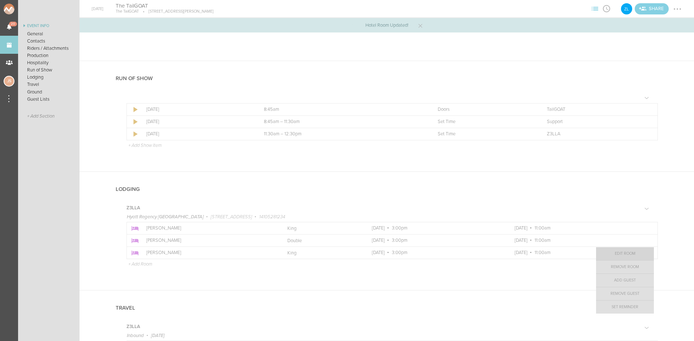
click at [627, 252] on link "Edit Room" at bounding box center [625, 253] width 58 height 13
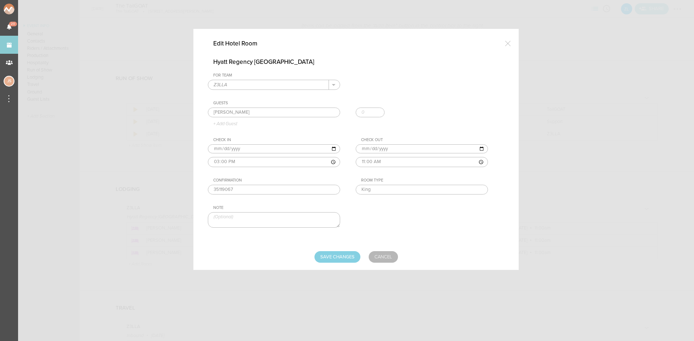
click at [223, 150] on input "[DATE]" at bounding box center [274, 149] width 132 height 9
type input "[DATE]"
click at [319, 257] on input "Save Changes" at bounding box center [337, 257] width 46 height 12
type input "Saving..."
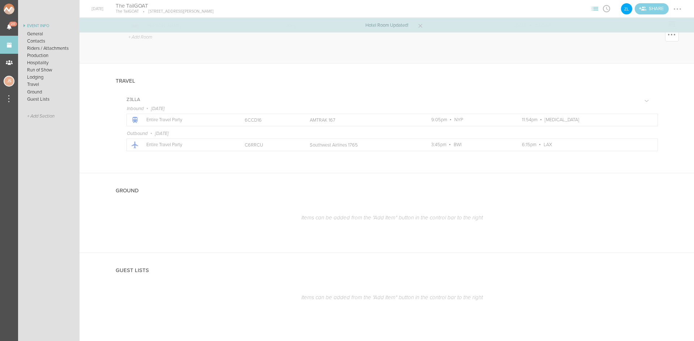
scroll to position [811, 0]
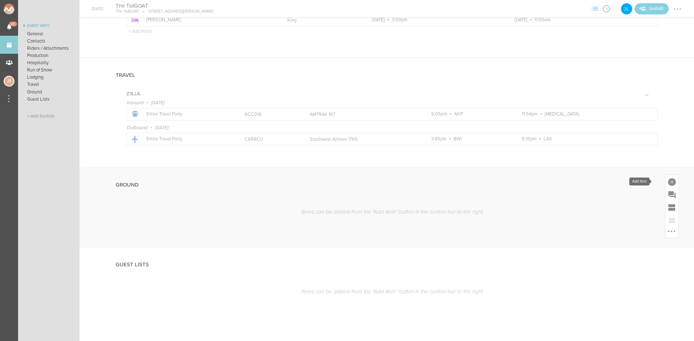
click at [668, 180] on div at bounding box center [672, 182] width 8 height 8
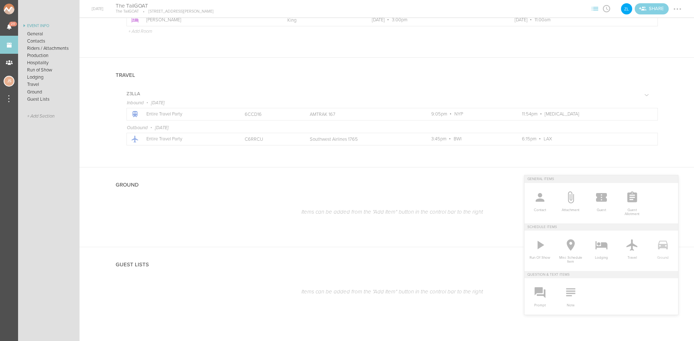
click at [660, 240] on icon at bounding box center [662, 245] width 14 height 14
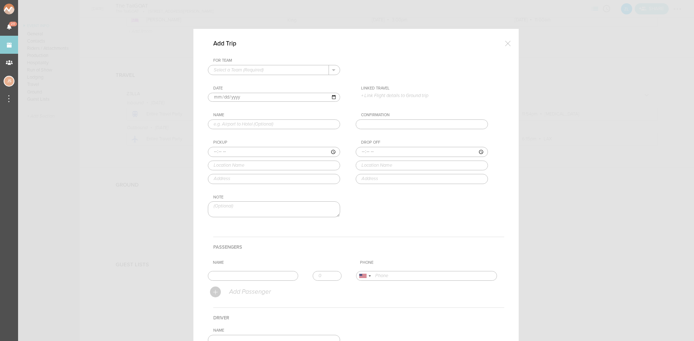
click at [220, 65] on div "+ Add New Team Z3LLA ." at bounding box center [274, 70] width 132 height 10
click at [222, 69] on input "text" at bounding box center [268, 69] width 121 height 9
click at [225, 78] on p "Z3LLA" at bounding box center [274, 82] width 121 height 12
type input "Z3LLA"
click at [219, 97] on input "[DATE]" at bounding box center [274, 97] width 132 height 9
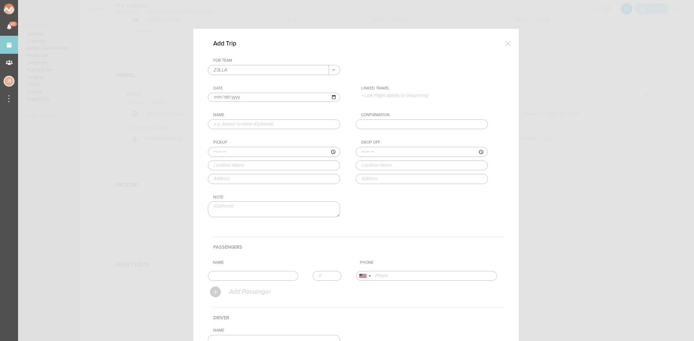
type input "[DATE]"
click at [384, 94] on p "+ Link Flight details to Ground trip" at bounding box center [424, 96] width 127 height 6
click at [263, 121] on div at bounding box center [347, 170] width 694 height 341
click at [263, 124] on input "text" at bounding box center [274, 125] width 132 height 10
type input "Train to Hotel"
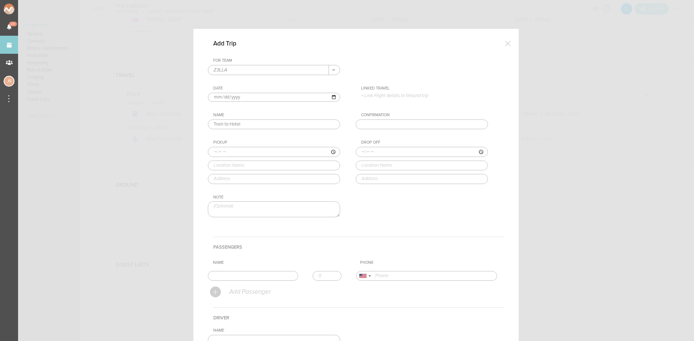
click at [210, 153] on input "time" at bounding box center [274, 152] width 132 height 10
type input "23:54"
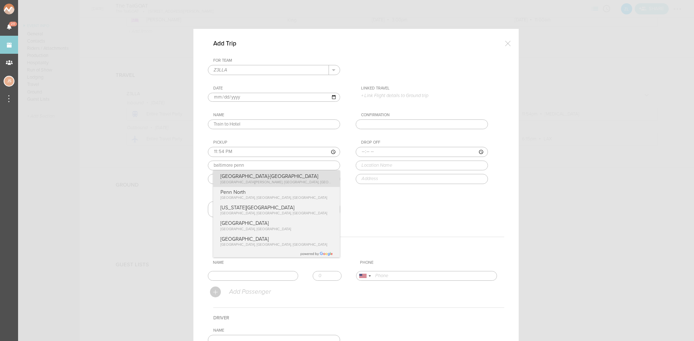
click at [234, 179] on div "Pickup 23:54 [GEOGRAPHIC_DATA]-[GEOGRAPHIC_DATA] [GEOGRAPHIC_DATA][PERSON_NAME]…" at bounding box center [281, 162] width 147 height 44
type input "[GEOGRAPHIC_DATA]-[GEOGRAPHIC_DATA]"
type input "[STREET_ADDRESS][PERSON_NAME]"
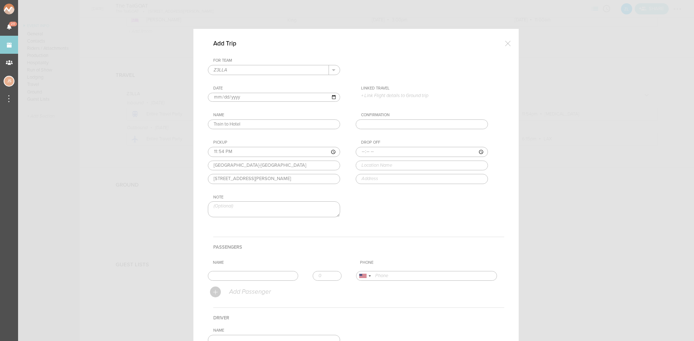
click at [359, 151] on input "time" at bounding box center [422, 152] width 132 height 10
type input "00:10"
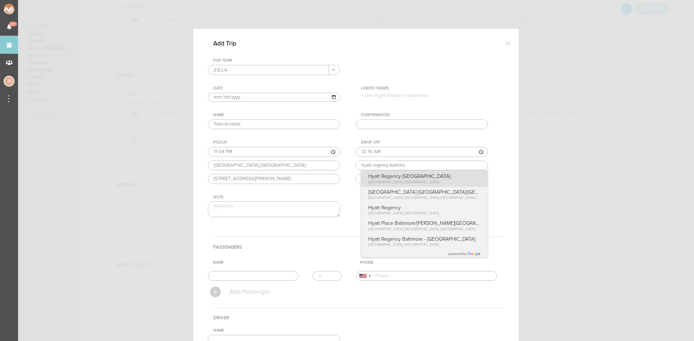
type input "Hyatt Regency [GEOGRAPHIC_DATA]"
type input "[STREET_ADDRESS]"
click at [422, 181] on div "Drop Off 00:[GEOGRAPHIC_DATA] [GEOGRAPHIC_DATA] [GEOGRAPHIC_DATA], [GEOGRAPHIC_…" at bounding box center [429, 162] width 147 height 44
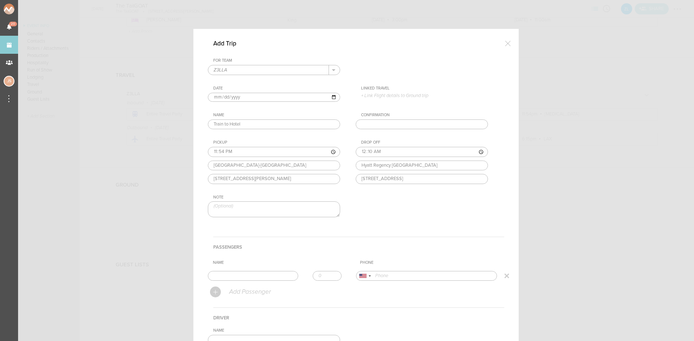
scroll to position [108, 0]
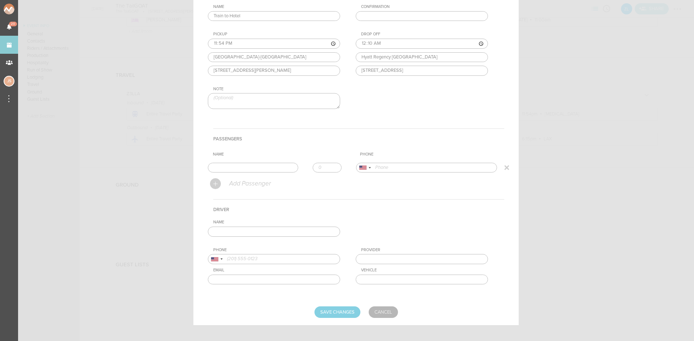
click at [252, 167] on input "text" at bounding box center [253, 168] width 90 height 10
type input "[PERSON_NAME]"
type input "16109553851"
click at [221, 181] on form "For Team Z3LLA + Add New Team Z3LLA . Z3LLA Date [DATE] Linked Travel 9/15 • WN…" at bounding box center [356, 134] width 296 height 369
click at [330, 166] on input "1" at bounding box center [327, 168] width 29 height 10
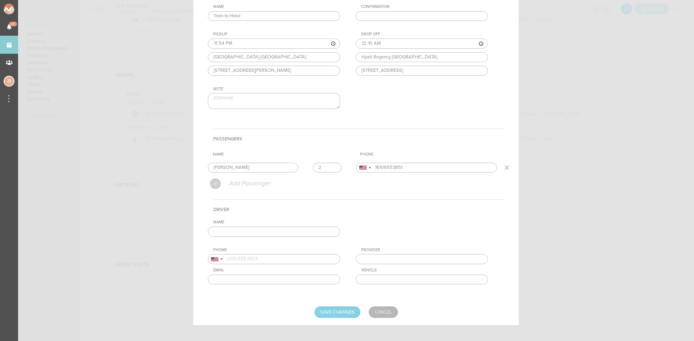
click at [330, 166] on input "2" at bounding box center [327, 168] width 29 height 10
click at [330, 166] on input "3" at bounding box center [327, 168] width 29 height 10
type input "4"
click at [330, 166] on input "4" at bounding box center [327, 168] width 29 height 10
click at [310, 233] on input "text" at bounding box center [274, 232] width 132 height 10
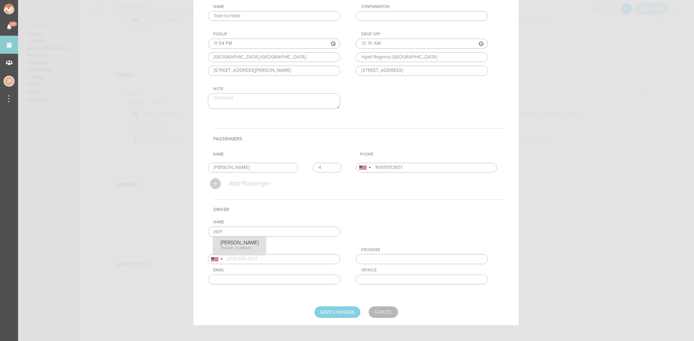
type input "[PERSON_NAME]"
type input "14438392667"
click at [224, 249] on div "Name [PERSON_NAME] [PERSON_NAME] [PHONE_NUMBER] Phone [GEOGRAPHIC_DATA] +1 [GEO…" at bounding box center [356, 258] width 296 height 76
click at [336, 311] on input "Save Changes" at bounding box center [337, 313] width 46 height 12
type input "Saving..."
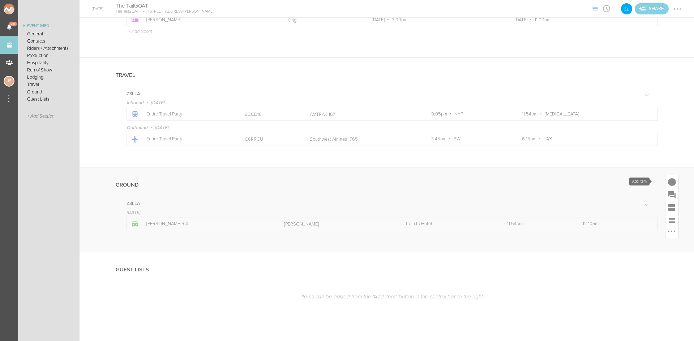
click at [668, 183] on div at bounding box center [672, 182] width 8 height 8
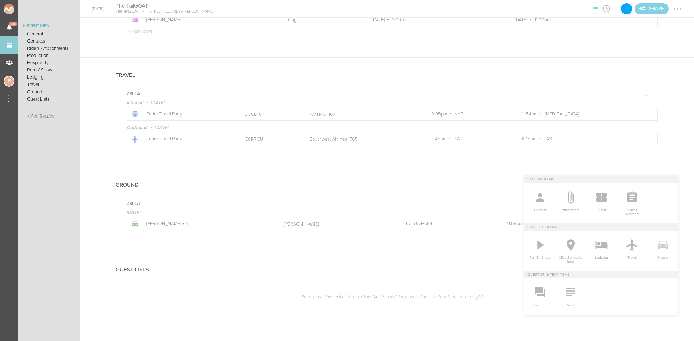
click at [658, 247] on icon at bounding box center [663, 245] width 10 height 9
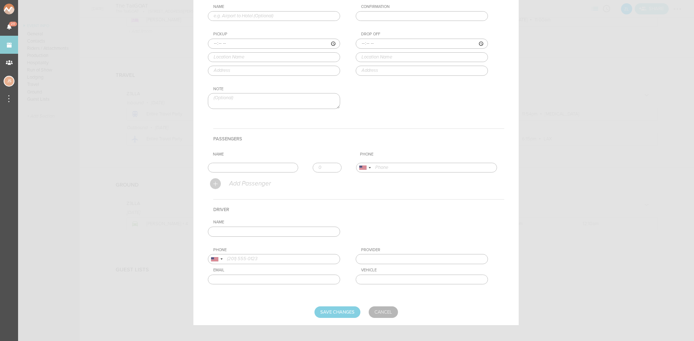
scroll to position [0, 0]
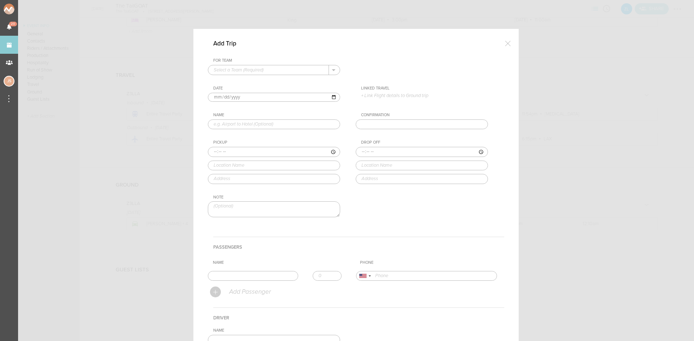
click at [263, 72] on input "text" at bounding box center [268, 69] width 121 height 9
click at [257, 80] on p "Z3LLA" at bounding box center [274, 82] width 121 height 12
type input "Z3LLA"
click at [401, 98] on p "+ Link Flight details to Ground trip" at bounding box center [424, 96] width 127 height 6
click at [397, 110] on label "9/15 • WN 1765 • 3:45pm BWI – 6:15pm LAX" at bounding box center [415, 109] width 95 height 7
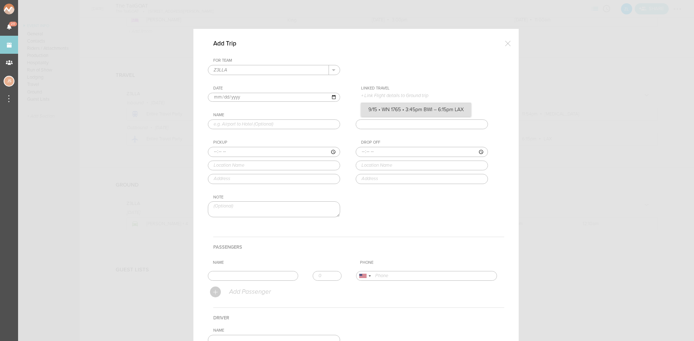
click at [0, 0] on input "9/15 • WN 1765 • 3:45pm BWI – 6:15pm LAX" at bounding box center [0, 0] width 0 height 0
click at [220, 96] on input "[DATE]" at bounding box center [274, 97] width 132 height 9
type input "[DATE]"
click at [245, 128] on input "text" at bounding box center [274, 128] width 132 height 10
type input "Hotel to Airport"
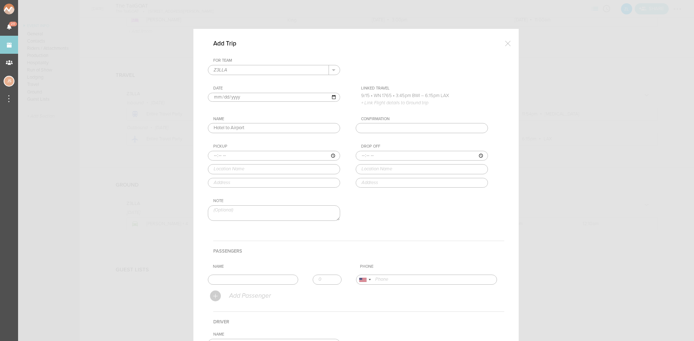
click at [212, 156] on input "time" at bounding box center [274, 156] width 132 height 10
type input "13:45"
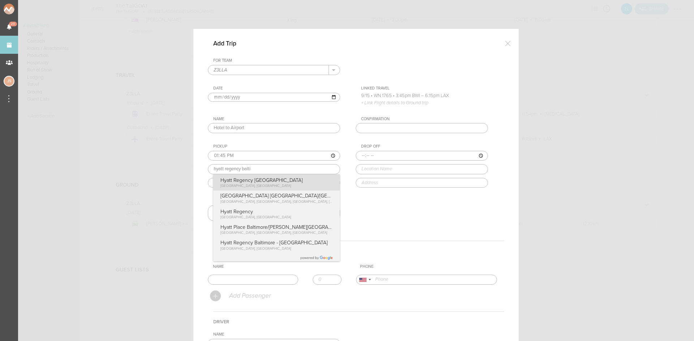
click at [246, 185] on div "Pickup 13:45 hyatt regency [GEOGRAPHIC_DATA] [GEOGRAPHIC_DATA], [GEOGRAPHIC_DAT…" at bounding box center [281, 166] width 147 height 44
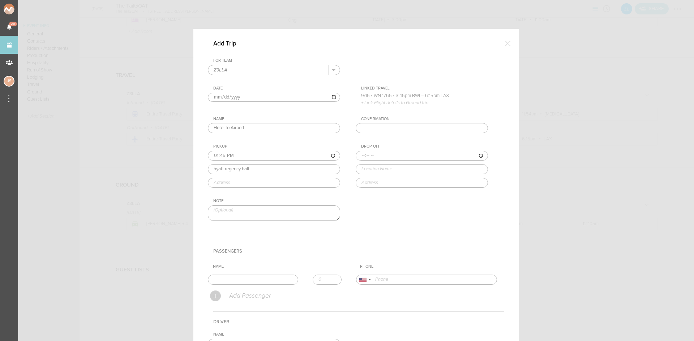
type input "Hyatt Regency [GEOGRAPHIC_DATA]"
type input "[STREET_ADDRESS]"
click at [359, 156] on input "time" at bounding box center [422, 156] width 132 height 10
type input "14:05"
click at [392, 177] on div "Drop Off 14:05 bwi BWI [PERSON_NAME][GEOGRAPHIC_DATA] (BWI) [GEOGRAPHIC_DATA], …" at bounding box center [429, 166] width 147 height 44
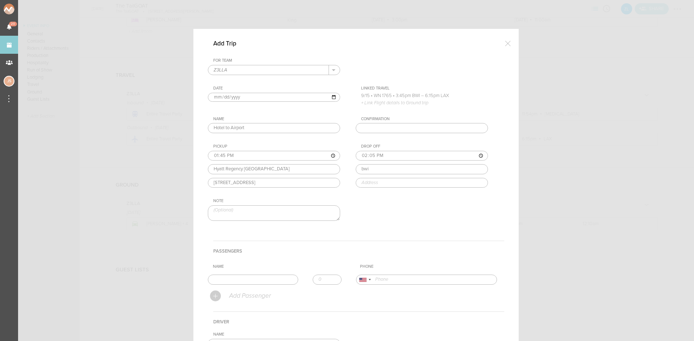
type input "BWI [PERSON_NAME][GEOGRAPHIC_DATA] (BWI)"
type input "[STREET_ADDRESS]"
click at [259, 275] on td "Name" at bounding box center [282, 280] width 148 height 16
click at [258, 281] on input "text" at bounding box center [253, 280] width 90 height 10
type input "[PERSON_NAME]"
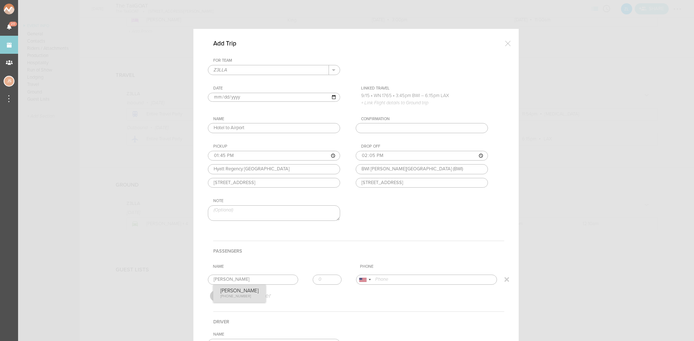
type input "16109553851"
click at [237, 288] on form "For Team Z3LLA + Add New Team Z3LLA . Z3LLA Date [DATE] Linked Travel 9/15 • WN…" at bounding box center [356, 244] width 296 height 372
click at [329, 277] on input "1" at bounding box center [327, 280] width 29 height 10
click at [329, 277] on input "2" at bounding box center [327, 280] width 29 height 10
type input "3"
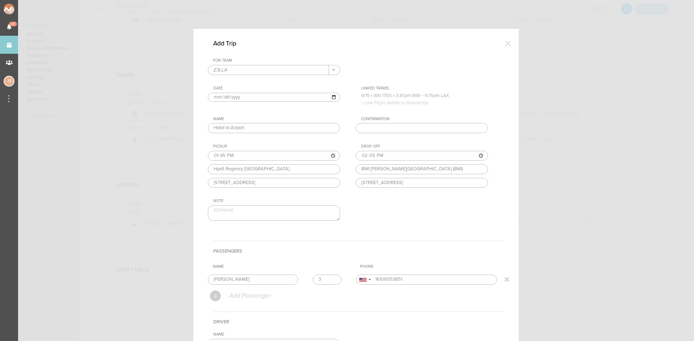
click at [329, 277] on input "3" at bounding box center [327, 280] width 29 height 10
click at [320, 254] on h4 "Passengers" at bounding box center [358, 251] width 291 height 21
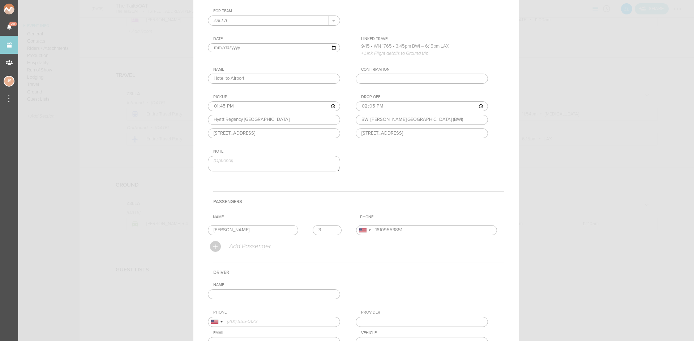
scroll to position [108, 0]
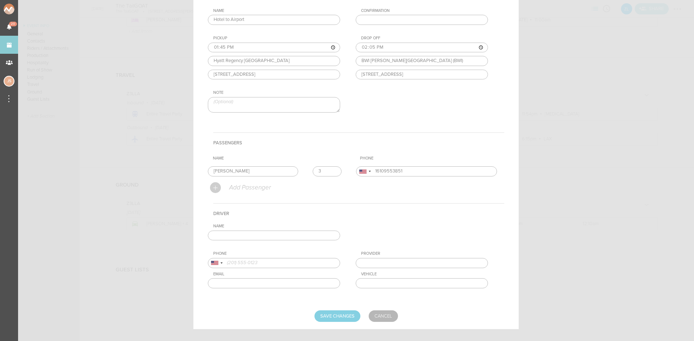
click at [310, 237] on input "text" at bounding box center [274, 236] width 132 height 10
type input "[PERSON_NAME]"
type input "14438392667"
click at [249, 246] on div "Name [PERSON_NAME] [PERSON_NAME] [PHONE_NUMBER] [PERSON_NAME] [PHONE_NUMBER] Ph…" at bounding box center [356, 262] width 296 height 76
click at [339, 318] on input "Save Changes" at bounding box center [337, 317] width 46 height 12
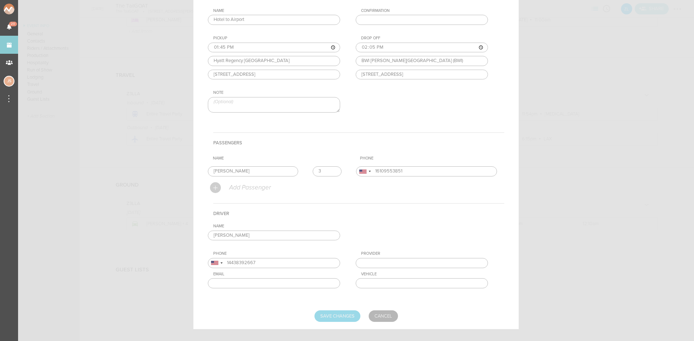
type input "Saving..."
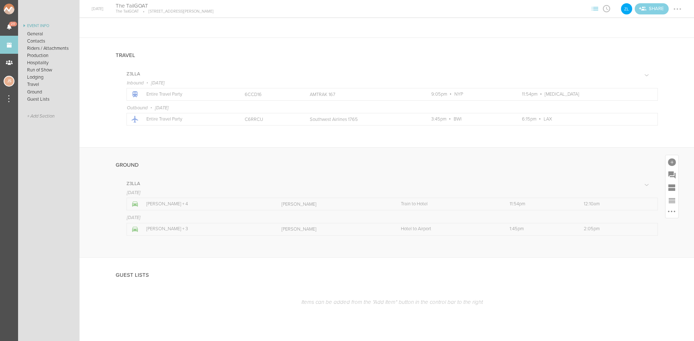
scroll to position [841, 0]
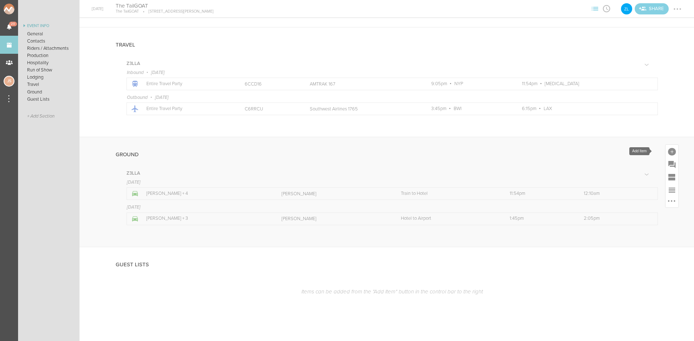
click at [669, 149] on div at bounding box center [671, 151] width 13 height 13
click at [658, 219] on icon at bounding box center [663, 215] width 10 height 9
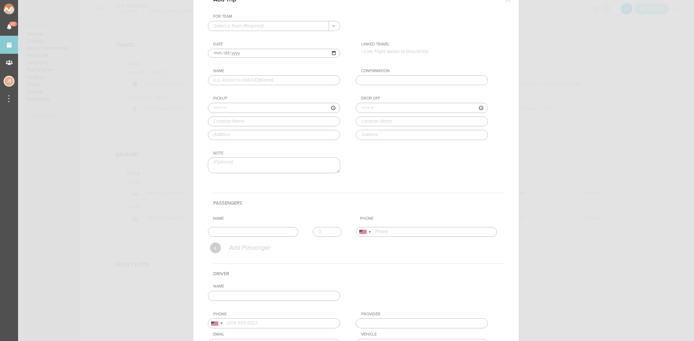
scroll to position [36, 0]
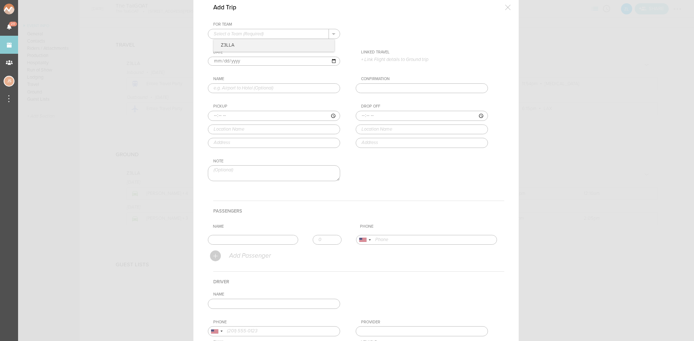
click at [277, 37] on input "text" at bounding box center [268, 33] width 121 height 9
click at [277, 44] on p "Z3LLA" at bounding box center [274, 45] width 121 height 12
type input "Z3LLA"
click at [266, 87] on input "text" at bounding box center [274, 88] width 132 height 10
type input "Hotel to Venue"
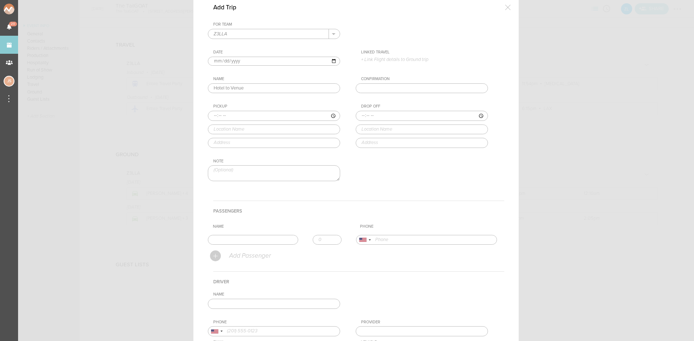
click at [209, 114] on input "time" at bounding box center [274, 116] width 132 height 10
click at [212, 113] on input "time" at bounding box center [274, 116] width 132 height 10
type input "10:30"
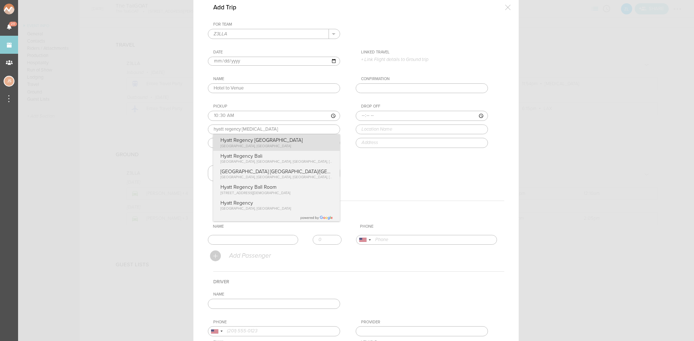
click at [244, 147] on div "Pickup 10:30 hyatt regency [MEDICAL_DATA][PERSON_NAME][GEOGRAPHIC_DATA] [GEOGRA…" at bounding box center [281, 126] width 147 height 44
type input "Hyatt Regency [GEOGRAPHIC_DATA]"
type input "[STREET_ADDRESS]"
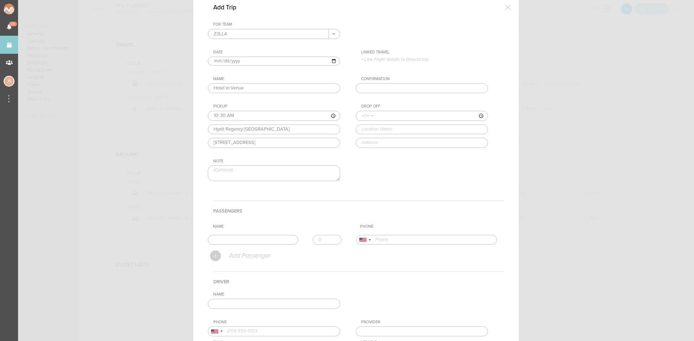
click at [359, 115] on input "time" at bounding box center [422, 116] width 132 height 10
type input "11:00"
click at [383, 141] on div "Drop Off 11:00 the tailgoat The TailGOAT [PERSON_NAME][GEOGRAPHIC_DATA], [GEOGR…" at bounding box center [429, 126] width 147 height 44
type input "The TailGOAT"
type input "[STREET_ADDRESS][PERSON_NAME]"
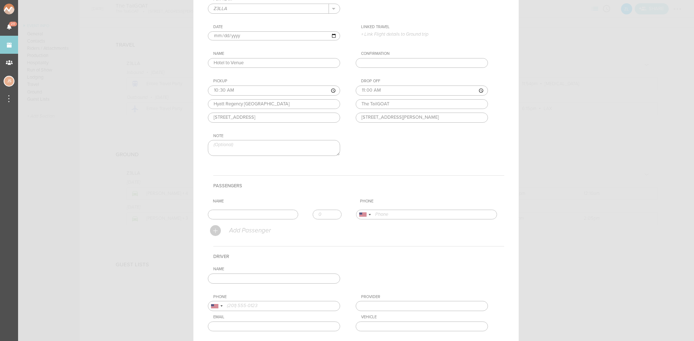
scroll to position [72, 0]
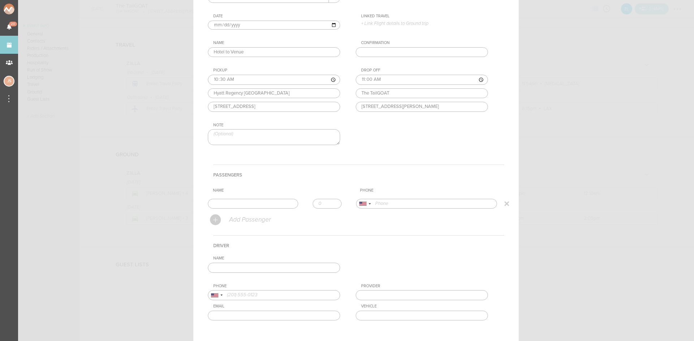
click at [269, 203] on input "text" at bounding box center [253, 204] width 90 height 10
type input "[PERSON_NAME]"
type input "16109553851"
drag, startPoint x: 240, startPoint y: 217, endPoint x: 279, endPoint y: 211, distance: 39.6
click at [239, 217] on form "For Team Z3LLA + Add New Team Z3LLA . Z3LLA Date [DATE] Linked Travel 9/15 • WN…" at bounding box center [356, 170] width 296 height 369
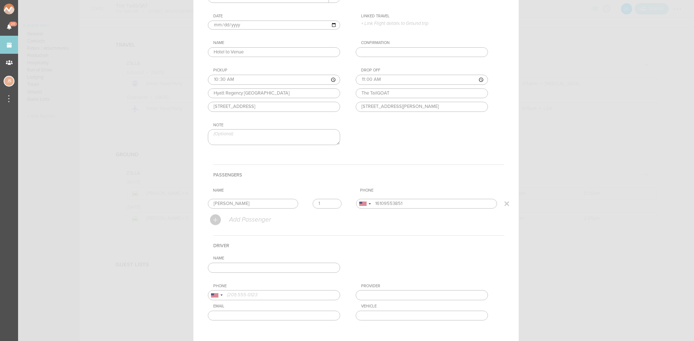
click at [330, 203] on input "1" at bounding box center [327, 204] width 29 height 10
click at [330, 203] on input "2" at bounding box center [327, 204] width 29 height 10
click at [330, 203] on input "3" at bounding box center [327, 204] width 29 height 10
type input "4"
click at [330, 203] on input "4" at bounding box center [327, 204] width 29 height 10
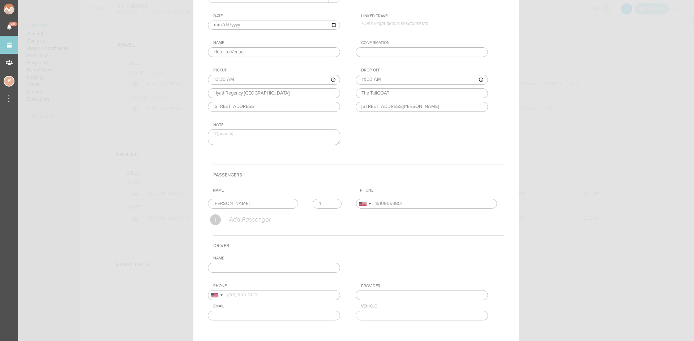
click at [320, 267] on input "text" at bounding box center [274, 268] width 132 height 10
type input "[PERSON_NAME]"
type input "14438392667"
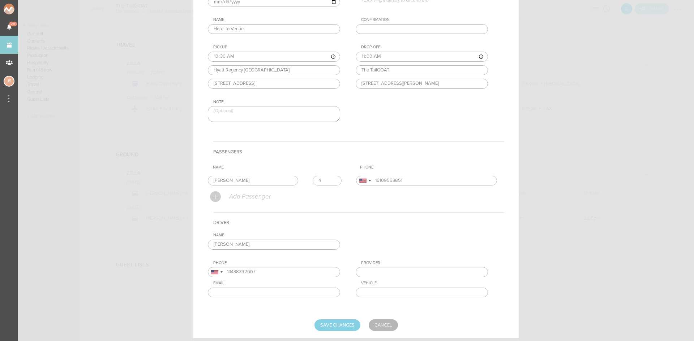
scroll to position [114, 0]
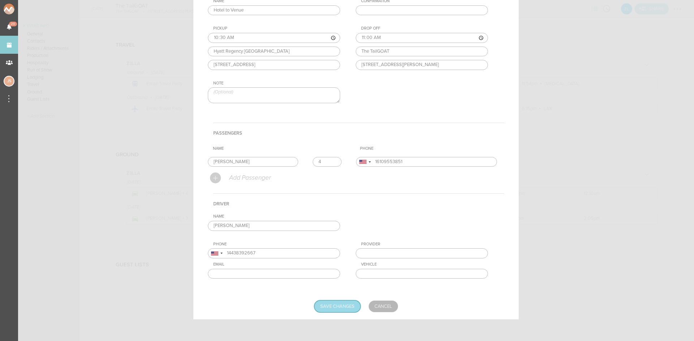
click at [324, 306] on input "Save Changes" at bounding box center [337, 307] width 46 height 12
type input "Saving..."
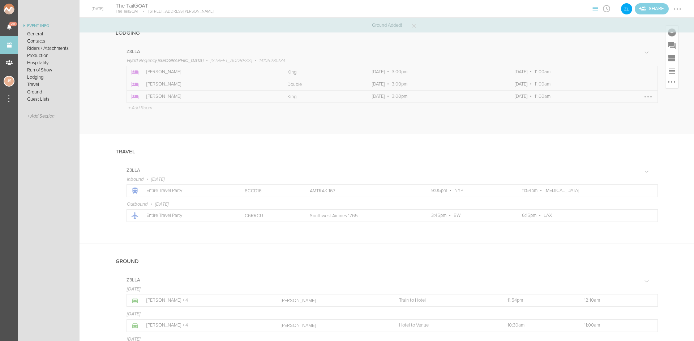
scroll to position [625, 0]
